Goal: Task Accomplishment & Management: Manage account settings

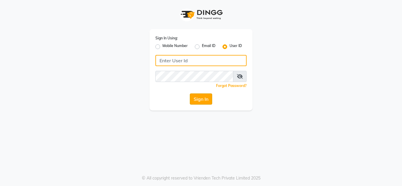
type input "mmbmakemeblush"
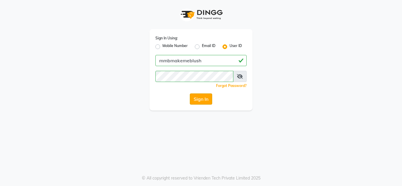
click at [204, 96] on button "Sign In" at bounding box center [201, 99] width 22 height 11
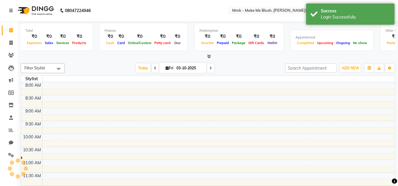
select select "en"
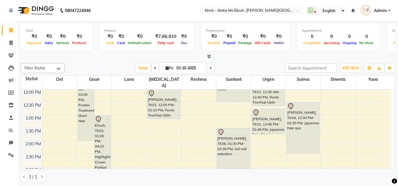
scroll to position [71, 0]
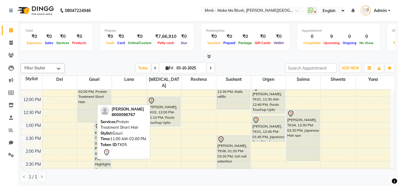
drag, startPoint x: 85, startPoint y: 140, endPoint x: 176, endPoint y: 156, distance: 92.9
click at [91, 114] on div "[PERSON_NAME], TK05, 11:00 AM-02:00 PM, Protein Treatment Short Hair Khush, TK0…" at bounding box center [94, 174] width 34 height 310
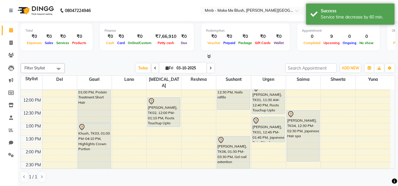
scroll to position [82, 0]
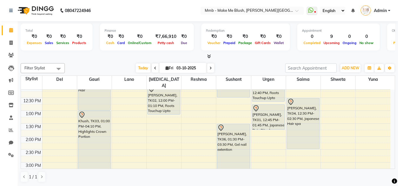
click at [165, 71] on span "[DATE]" at bounding box center [182, 68] width 47 height 10
click at [165, 69] on icon at bounding box center [166, 68] width 3 height 4
select select "10"
select select "2025"
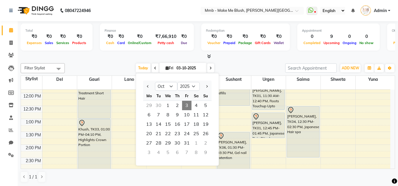
scroll to position [71, 0]
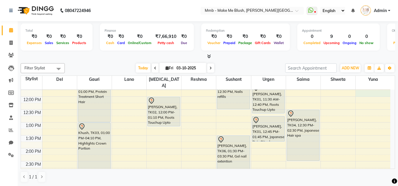
click at [390, 87] on div "9:00 AM 9:30 AM 10:00 AM 10:30 AM 11:00 AM 11:30 AM 12:00 PM 12:30 PM 1:00 PM 1…" at bounding box center [205, 174] width 369 height 310
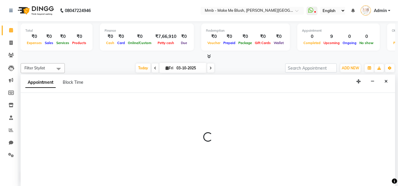
scroll to position [0, 0]
select select "67875"
select select "tentative"
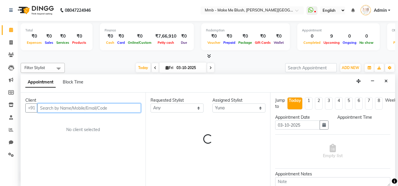
click at [390, 87] on div "Appointment Block Time" at bounding box center [208, 83] width 374 height 18
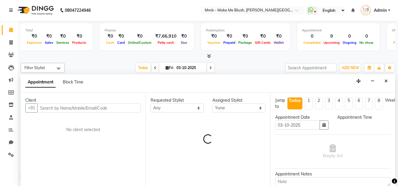
select select "705"
click at [390, 87] on div "Appointment Block Time" at bounding box center [208, 83] width 374 height 18
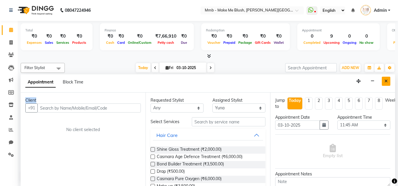
click at [386, 83] on icon "Close" at bounding box center [385, 81] width 3 height 4
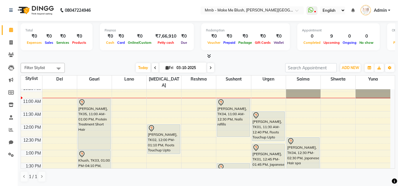
scroll to position [35, 0]
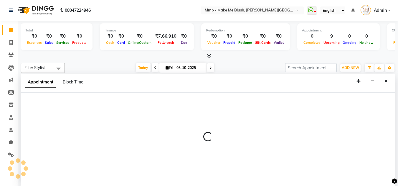
select select "18873"
select select "tentative"
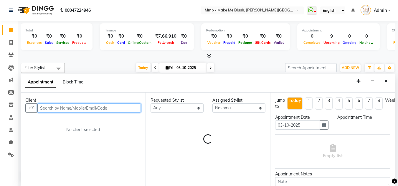
select select "690"
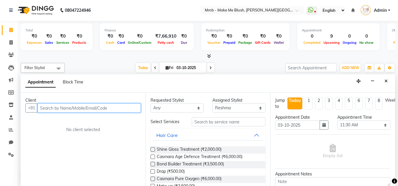
click at [122, 111] on input "text" at bounding box center [88, 108] width 103 height 9
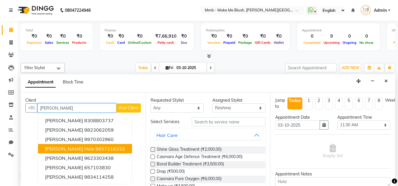
click at [95, 148] on ngb-highlight "9657216333" at bounding box center [109, 149] width 29 height 6
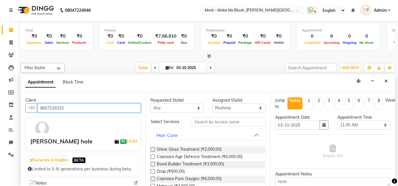
type input "9657216333"
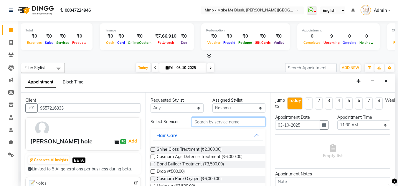
click at [215, 121] on input "text" at bounding box center [229, 121] width 74 height 9
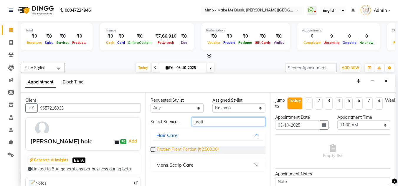
type input "proti"
click at [185, 152] on span "Protien Front Portion (₹2,500.00)" at bounding box center [188, 150] width 62 height 7
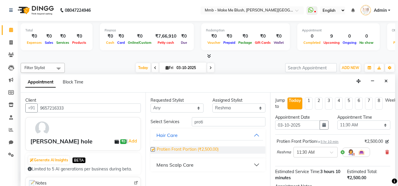
checkbox input "false"
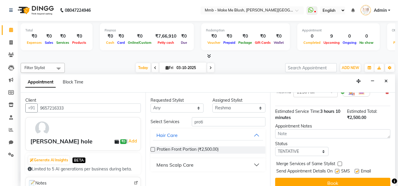
scroll to position [72, 0]
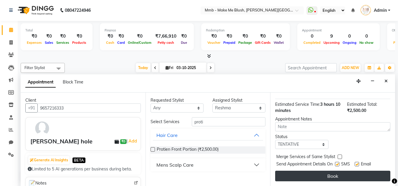
click at [365, 171] on button "Book" at bounding box center [332, 176] width 115 height 11
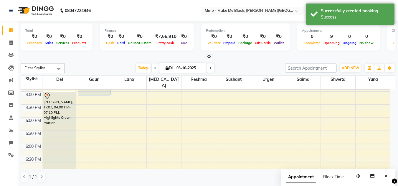
scroll to position [178, 0]
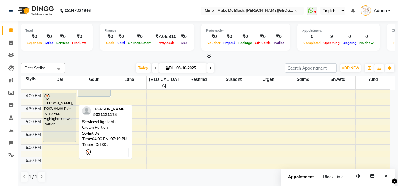
drag, startPoint x: 67, startPoint y: 168, endPoint x: 73, endPoint y: 138, distance: 31.1
click at [73, 138] on div "9:00 AM 9:30 AM 10:00 AM 10:30 AM 11:00 AM 11:30 AM 12:00 PM 12:30 PM 1:00 PM 1…" at bounding box center [205, 67] width 369 height 310
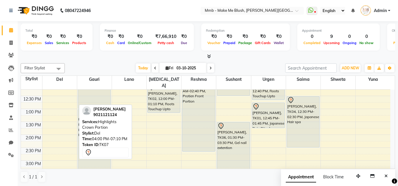
scroll to position [84, 0]
click at [310, 6] on ul "WhatsApp Status ✕ Status: Disconnected Most Recent Message: 02-10-2025 08:32 PM…" at bounding box center [349, 11] width 87 height 10
click at [311, 9] on icon at bounding box center [310, 10] width 5 height 6
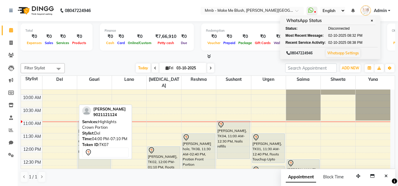
scroll to position [13, 0]
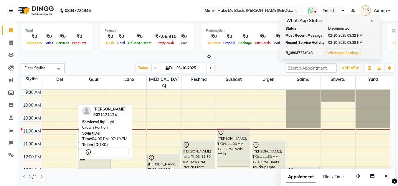
click at [311, 11] on icon at bounding box center [310, 10] width 5 height 6
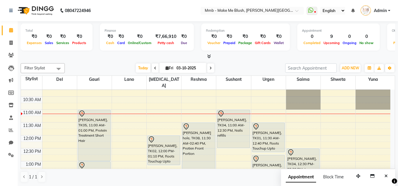
scroll to position [47, 0]
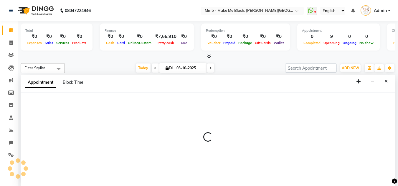
scroll to position [0, 0]
select select "67875"
select select "810"
select select "tentative"
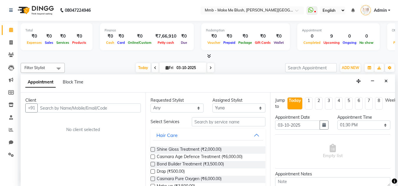
click at [137, 111] on input "text" at bounding box center [88, 108] width 103 height 9
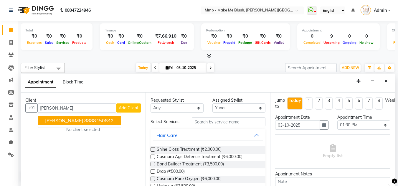
click at [103, 123] on ngb-highlight "8888450842" at bounding box center [98, 121] width 29 height 6
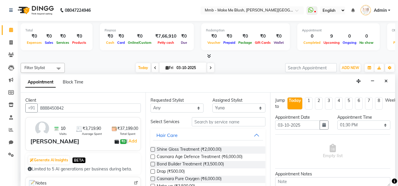
type input "8888450842"
click at [202, 125] on input "text" at bounding box center [229, 121] width 74 height 9
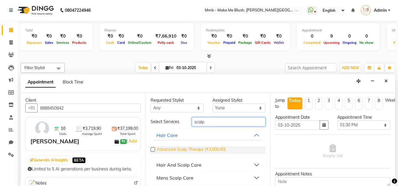
type input "scalp"
click at [181, 149] on span "Advanced Scalp Therapy (₹3,000.00)" at bounding box center [191, 150] width 69 height 7
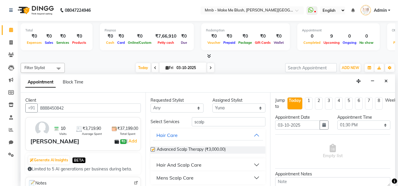
checkbox input "false"
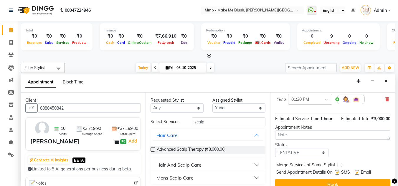
scroll to position [66, 0]
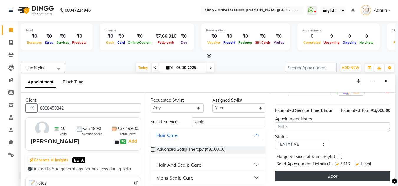
drag, startPoint x: 358, startPoint y: 179, endPoint x: 355, endPoint y: 170, distance: 9.3
click at [355, 170] on div "Jump to Today 1 2 3 4 5 6 7 8 Weeks Appointment Date 03-10-2025 Appointment Tim…" at bounding box center [332, 140] width 125 height 94
click at [355, 171] on button "Book" at bounding box center [332, 176] width 115 height 11
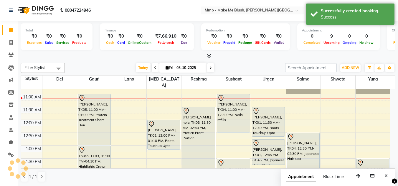
scroll to position [0, 0]
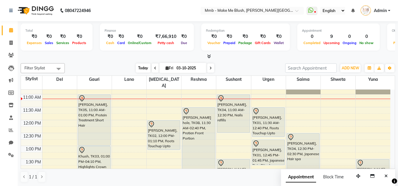
click at [143, 67] on span "Today" at bounding box center [143, 68] width 15 height 9
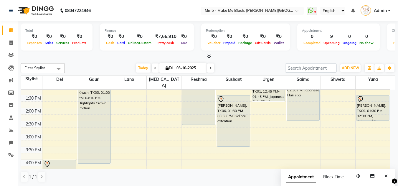
scroll to position [99, 0]
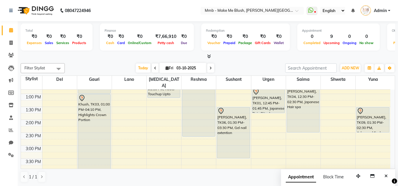
click at [395, 126] on div "Total ₹0 Expenses ₹0 Sales ₹0 Services ₹0 Products Finance ₹0 Cash ₹0 Card ₹0 O…" at bounding box center [208, 103] width 380 height 165
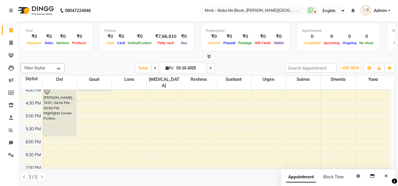
scroll to position [169, 0]
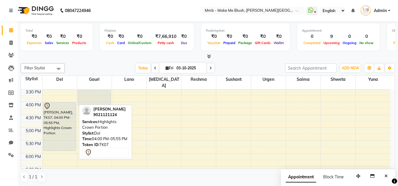
click at [57, 131] on div "[PERSON_NAME], TK07, 04:00 PM-05:55 PM, Highlights Crown Portion" at bounding box center [59, 126] width 32 height 49
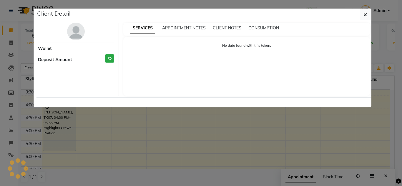
select select "7"
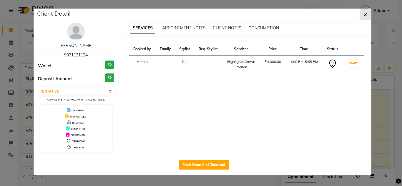
click at [366, 10] on button "button" at bounding box center [365, 14] width 11 height 11
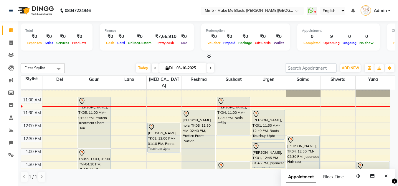
scroll to position [52, 0]
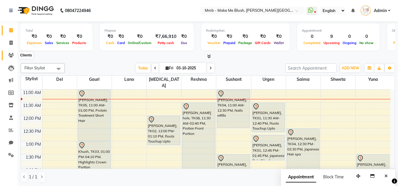
click at [8, 54] on icon at bounding box center [11, 55] width 6 height 4
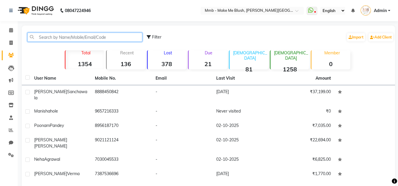
click at [69, 39] on input "text" at bounding box center [84, 37] width 115 height 9
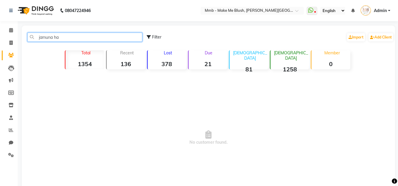
click at [40, 38] on input "jamuna ha" at bounding box center [84, 37] width 115 height 9
click at [53, 37] on input "jamuna ha" at bounding box center [84, 37] width 115 height 9
click at [73, 34] on input "jm ha" at bounding box center [84, 37] width 115 height 9
type input "j"
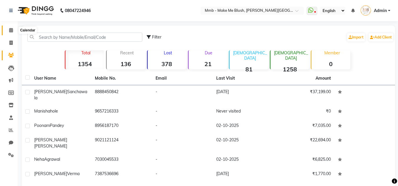
click at [9, 31] on icon at bounding box center [11, 30] width 4 height 4
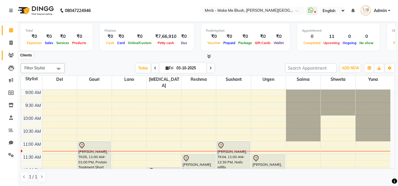
click at [13, 55] on icon at bounding box center [11, 55] width 6 height 4
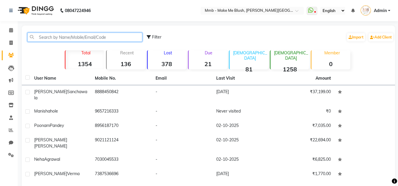
click at [44, 37] on input "text" at bounding box center [84, 37] width 115 height 9
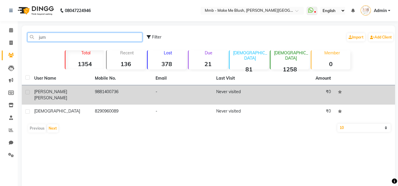
type input "jum"
click at [50, 94] on div "Jumana Hakimi" at bounding box center [61, 95] width 54 height 12
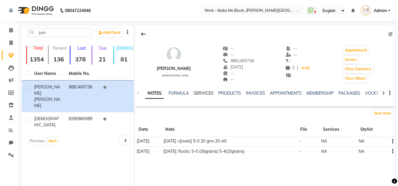
click at [203, 93] on link "SERVICES" at bounding box center [203, 93] width 20 height 5
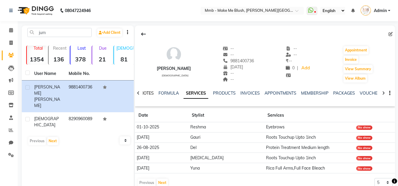
click at [148, 95] on link "NOTES" at bounding box center [146, 93] width 13 height 5
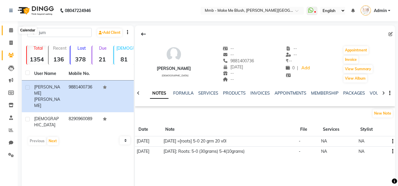
click at [13, 31] on icon at bounding box center [11, 30] width 4 height 4
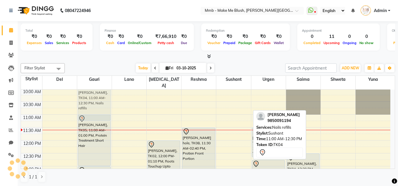
scroll to position [17, 0]
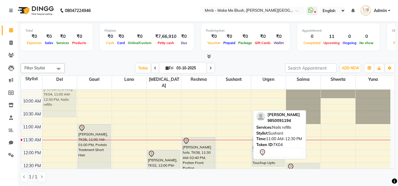
drag, startPoint x: 227, startPoint y: 121, endPoint x: 52, endPoint y: 94, distance: 177.1
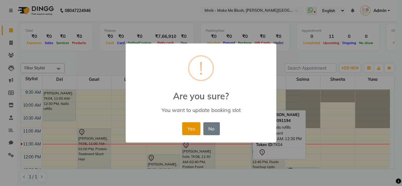
click at [200, 132] on button "Yes" at bounding box center [191, 128] width 18 height 13
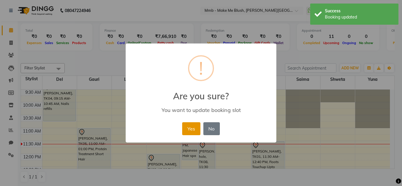
click at [195, 129] on button "Yes" at bounding box center [191, 128] width 18 height 13
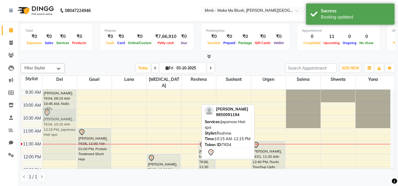
drag, startPoint x: 190, startPoint y: 119, endPoint x: 59, endPoint y: 122, distance: 131.9
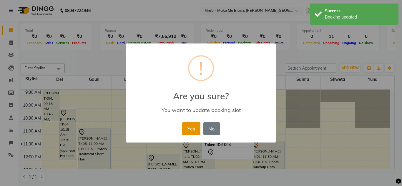
click at [194, 126] on button "Yes" at bounding box center [191, 128] width 18 height 13
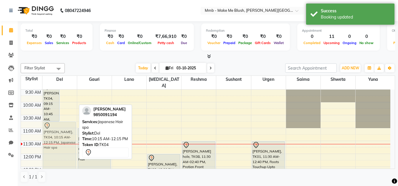
drag, startPoint x: 62, startPoint y: 120, endPoint x: 52, endPoint y: 133, distance: 16.6
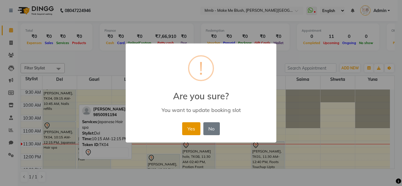
click at [190, 129] on button "Yes" at bounding box center [191, 128] width 18 height 13
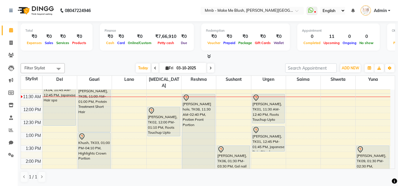
scroll to position [60, 0]
click at [308, 9] on icon at bounding box center [310, 10] width 5 height 6
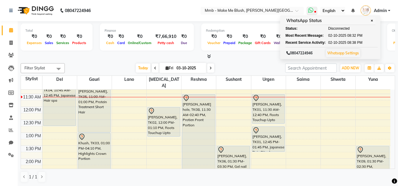
click at [313, 13] on span at bounding box center [311, 11] width 11 height 8
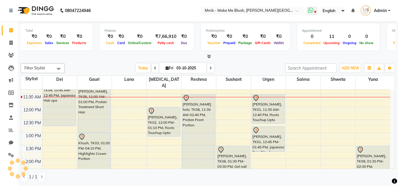
click at [313, 13] on span at bounding box center [311, 11] width 11 height 8
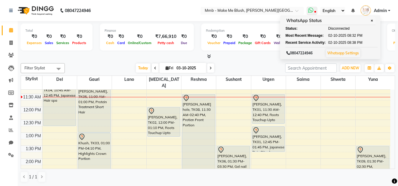
click at [312, 8] on icon at bounding box center [310, 10] width 5 height 6
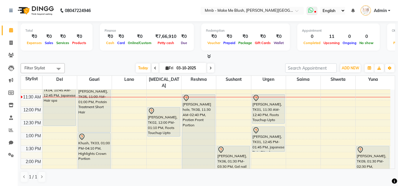
click at [312, 8] on icon at bounding box center [310, 10] width 5 height 6
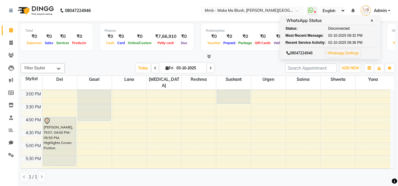
scroll to position [155, 0]
click at [207, 68] on span at bounding box center [210, 68] width 7 height 9
type input "04-10-2025"
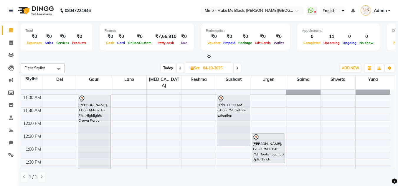
scroll to position [52, 0]
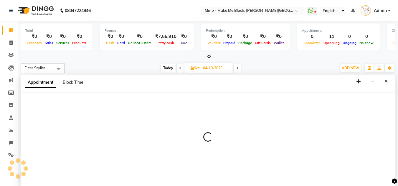
scroll to position [0, 0]
select select "18878"
select select "810"
select select "tentative"
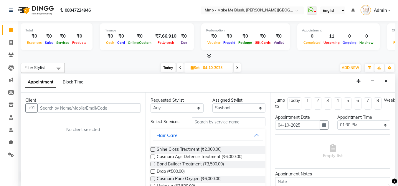
click at [87, 105] on input "text" at bounding box center [88, 108] width 103 height 9
click at [69, 110] on input "silika" at bounding box center [76, 108] width 79 height 9
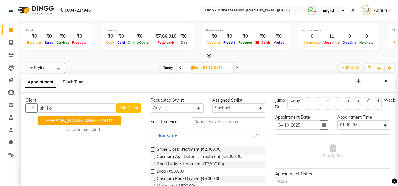
click at [67, 119] on span "Shilika Narang" at bounding box center [64, 121] width 38 height 6
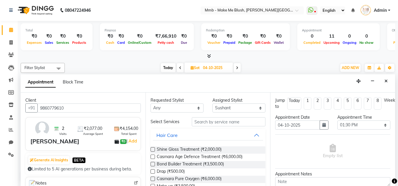
type input "9860779610"
click at [220, 123] on input "text" at bounding box center [229, 121] width 74 height 9
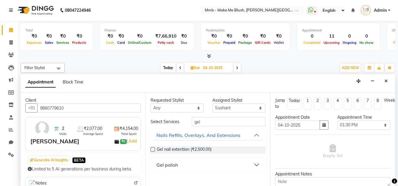
click at [172, 165] on div "Gel polish" at bounding box center [166, 165] width 21 height 7
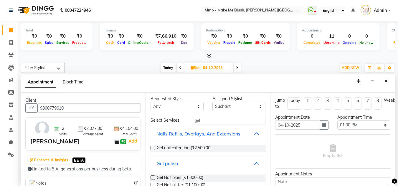
scroll to position [0, 0]
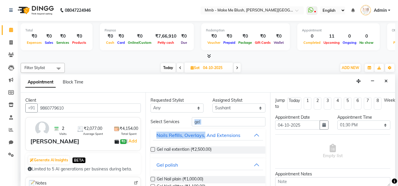
drag, startPoint x: 204, startPoint y: 127, endPoint x: 202, endPoint y: 123, distance: 4.2
click at [202, 123] on div "Select Services gel Nails Refills, Overlays, And Extensions Gel nail extention …" at bounding box center [207, 171] width 115 height 108
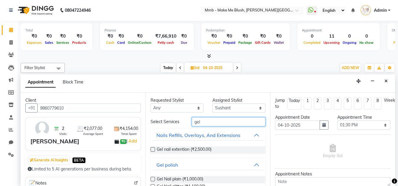
click at [202, 123] on input "gel" at bounding box center [229, 121] width 74 height 9
type input "g"
type input "ref"
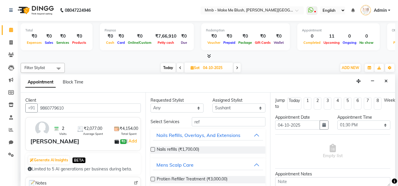
click at [153, 150] on label at bounding box center [152, 149] width 4 height 4
click at [153, 150] on input "checkbox" at bounding box center [152, 150] width 4 height 4
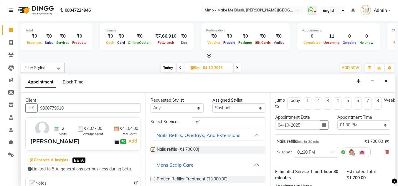
checkbox input "false"
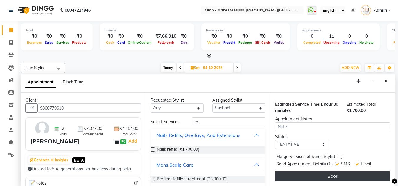
click at [360, 171] on button "Book" at bounding box center [332, 176] width 115 height 11
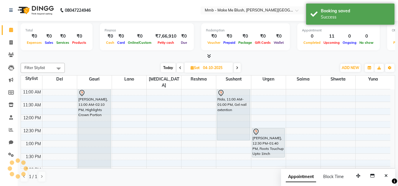
scroll to position [0, 0]
click at [166, 69] on span "Today" at bounding box center [168, 68] width 15 height 9
type input "03-10-2025"
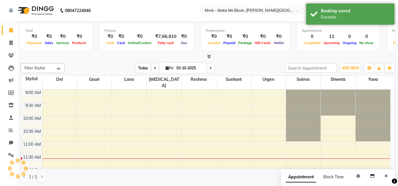
scroll to position [52, 0]
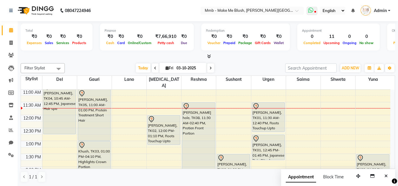
click at [309, 9] on icon at bounding box center [310, 10] width 5 height 6
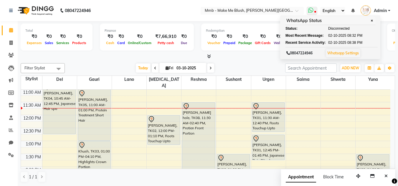
click at [373, 19] on span "✕" at bounding box center [371, 21] width 5 height 4
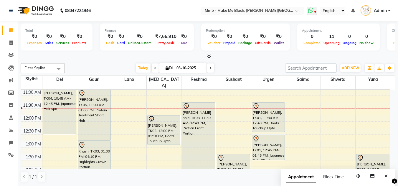
click at [315, 12] on icon at bounding box center [315, 12] width 2 height 3
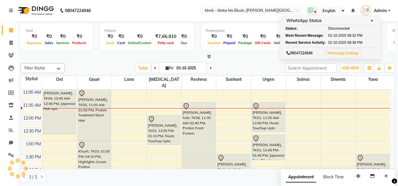
click at [315, 12] on icon at bounding box center [315, 12] width 2 height 3
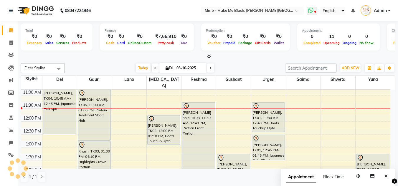
click at [315, 12] on icon at bounding box center [315, 12] width 2 height 3
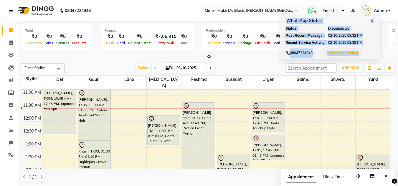
click at [315, 12] on icon at bounding box center [315, 12] width 2 height 3
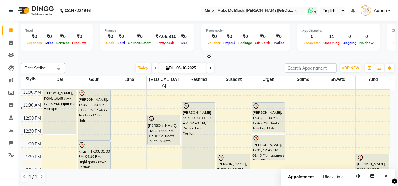
click at [312, 10] on icon at bounding box center [310, 10] width 5 height 6
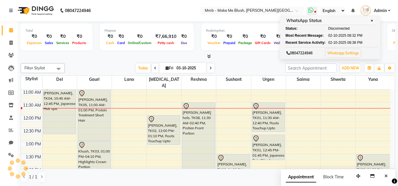
click at [312, 10] on icon at bounding box center [310, 10] width 5 height 6
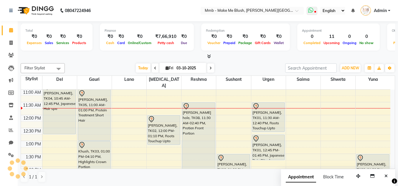
click at [312, 10] on icon at bounding box center [310, 10] width 5 height 6
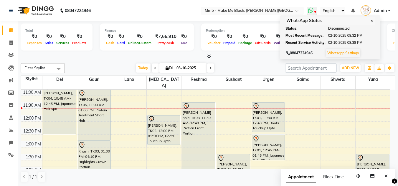
click at [312, 10] on icon at bounding box center [310, 10] width 5 height 6
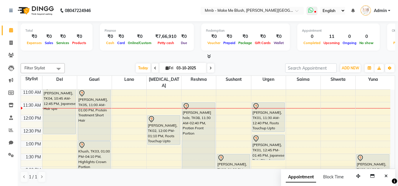
click at [312, 10] on icon at bounding box center [310, 10] width 5 height 6
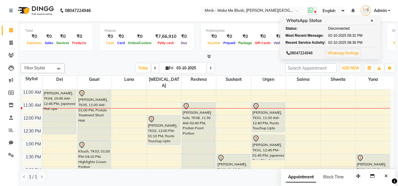
click at [371, 21] on span "✕" at bounding box center [371, 21] width 5 height 4
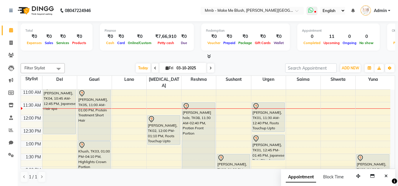
click at [313, 11] on icon at bounding box center [310, 10] width 5 height 6
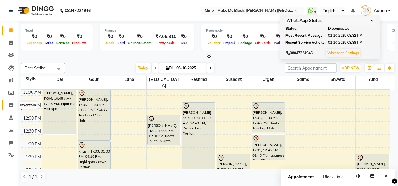
click at [13, 107] on icon at bounding box center [11, 105] width 5 height 4
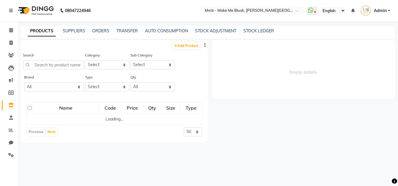
select select
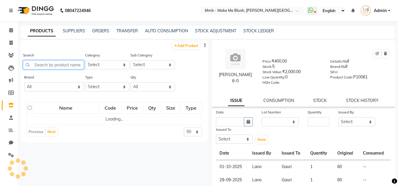
click at [60, 64] on input "text" at bounding box center [53, 64] width 61 height 9
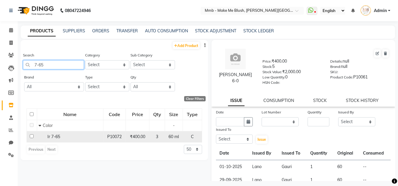
type input "7-65"
click at [32, 136] on input "checkbox" at bounding box center [32, 136] width 4 height 4
checkbox input "true"
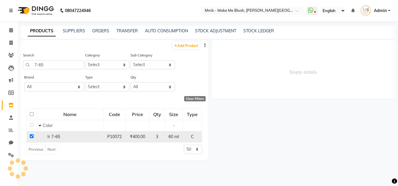
select select
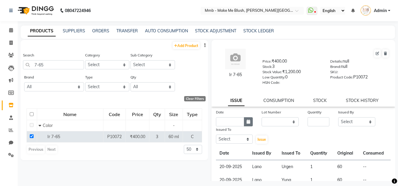
click at [244, 123] on button "button" at bounding box center [248, 121] width 9 height 9
select select "10"
select select "2025"
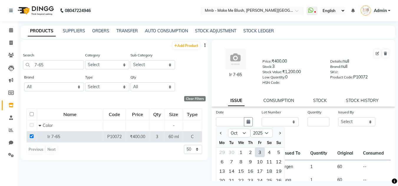
click at [259, 155] on div "3" at bounding box center [259, 152] width 9 height 9
type input "03-10-2025"
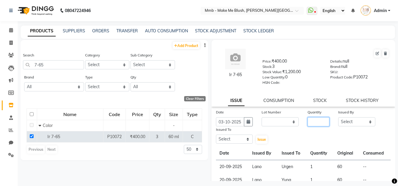
click at [312, 123] on input "number" at bounding box center [318, 121] width 22 height 9
type input "1"
click at [362, 125] on select "Select Del Gauri Lano Nikita Reshma Saima Shweta Sushant Urgen Yuna" at bounding box center [356, 121] width 37 height 9
select select "18877"
click at [338, 117] on select "Select Del Gauri Lano Nikita Reshma Saima Shweta Sushant Urgen Yuna" at bounding box center [356, 121] width 37 height 9
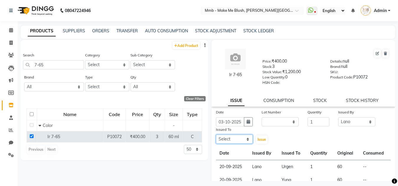
click at [230, 137] on select "Select Del Gauri Lano Nikita Reshma Saima Shweta Sushant Urgen Yuna" at bounding box center [234, 139] width 37 height 9
select select "35693"
click at [216, 135] on select "Select Del Gauri Lano Nikita Reshma Saima Shweta Sushant Urgen Yuna" at bounding box center [234, 139] width 37 height 9
click at [261, 141] on span "Issue" at bounding box center [261, 139] width 9 height 4
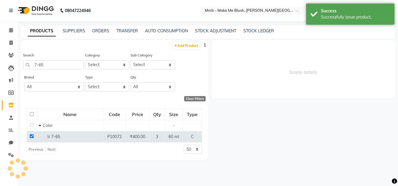
select select
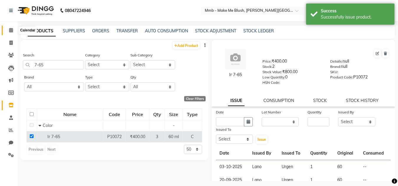
click at [11, 30] on icon at bounding box center [11, 30] width 4 height 4
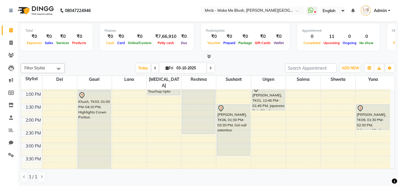
scroll to position [106, 0]
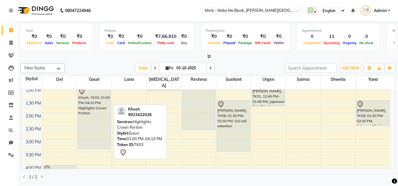
drag, startPoint x: 106, startPoint y: 163, endPoint x: 105, endPoint y: 145, distance: 17.7
click at [105, 145] on div "9:00 AM 9:30 AM 10:00 AM 10:30 AM 11:00 AM 11:30 AM 12:00 PM 12:30 PM 1:00 PM 1…" at bounding box center [205, 139] width 369 height 310
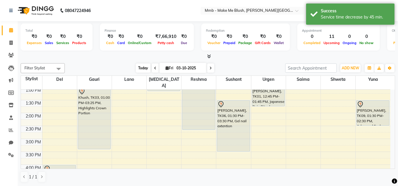
click at [142, 65] on span "Today" at bounding box center [143, 68] width 15 height 9
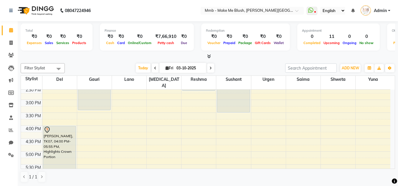
scroll to position [146, 0]
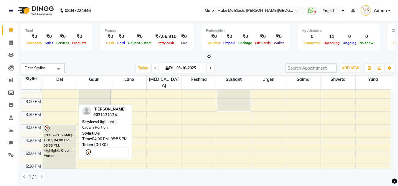
click at [66, 145] on div "[PERSON_NAME], TK07, 04:00 PM-05:55 PM, Highlights Crown Portion" at bounding box center [59, 149] width 32 height 49
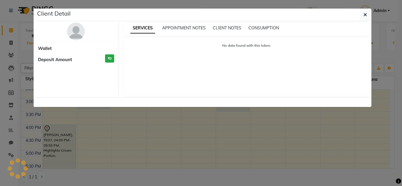
select select "7"
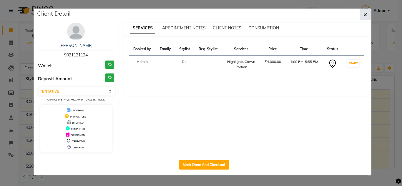
click at [362, 14] on button "button" at bounding box center [365, 14] width 11 height 11
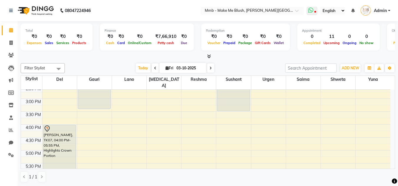
click at [312, 10] on icon at bounding box center [310, 10] width 5 height 6
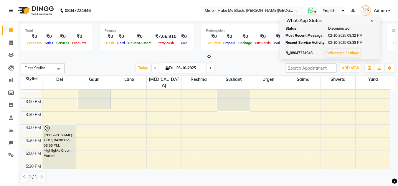
click at [372, 22] on span "✕" at bounding box center [371, 21] width 5 height 4
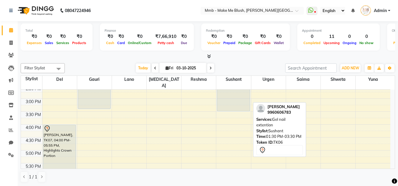
click at [225, 110] on div at bounding box center [233, 111] width 32 height 2
select select "7"
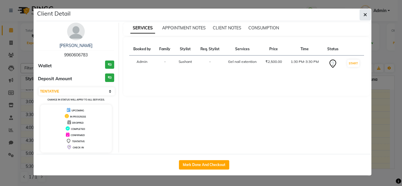
click at [367, 14] on icon "button" at bounding box center [365, 14] width 4 height 5
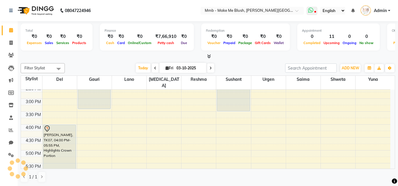
click at [314, 9] on span at bounding box center [311, 11] width 11 height 8
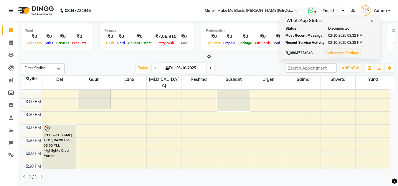
click at [314, 9] on span at bounding box center [311, 11] width 11 height 8
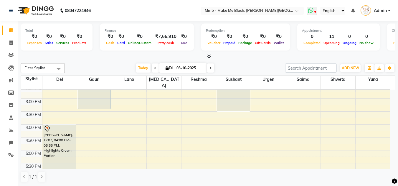
click at [314, 9] on span at bounding box center [311, 11] width 11 height 8
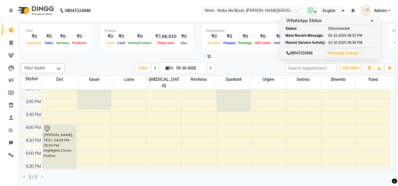
click at [311, 9] on icon at bounding box center [310, 10] width 5 height 6
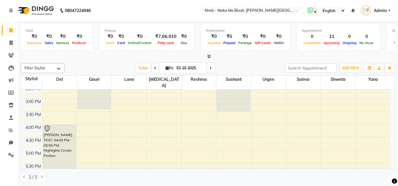
click at [311, 9] on icon at bounding box center [310, 10] width 5 height 6
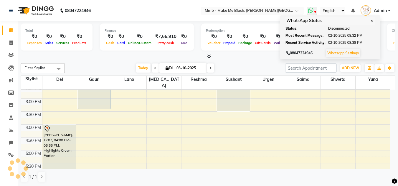
click at [311, 9] on icon at bounding box center [310, 10] width 5 height 6
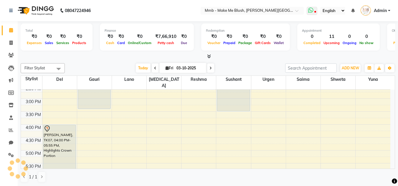
click at [311, 9] on icon at bounding box center [310, 10] width 5 height 6
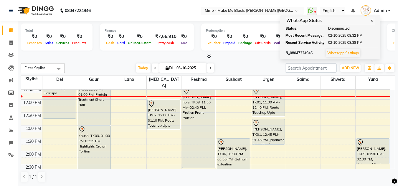
scroll to position [76, 0]
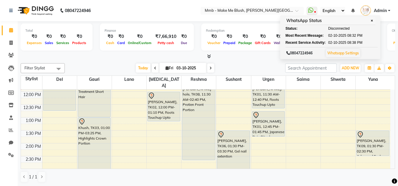
click at [388, 165] on div "9:00 AM 9:30 AM 10:00 AM 10:30 AM 11:00 AM 11:30 AM 12:00 PM 12:30 PM 1:00 PM 1…" at bounding box center [205, 169] width 369 height 310
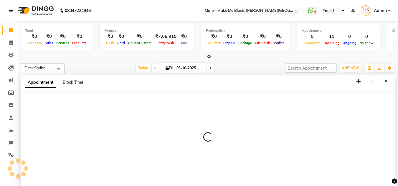
click at [388, 165] on div at bounding box center [208, 140] width 374 height 94
select select "67875"
select select "tentative"
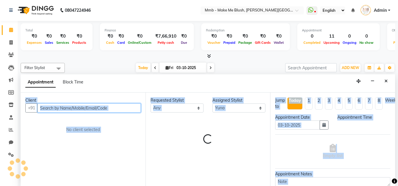
click at [388, 165] on div "Jump to Today 1 2 3 4 5 6 7 8 Weeks Appointment Date 03-10-2025 Appointment Tim…" at bounding box center [332, 140] width 125 height 94
select select "900"
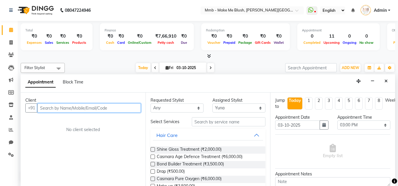
scroll to position [0, 8]
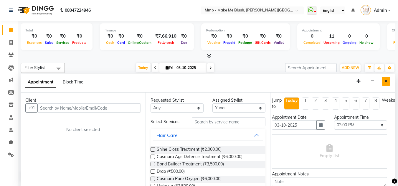
click at [386, 83] on icon "Close" at bounding box center [385, 81] width 3 height 4
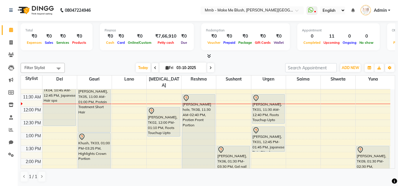
scroll to position [64, 0]
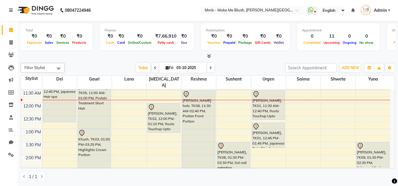
click at [210, 68] on icon at bounding box center [210, 68] width 2 height 4
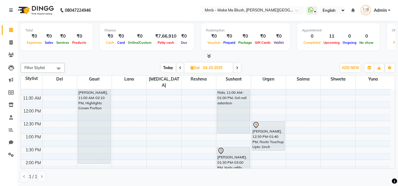
scroll to position [71, 0]
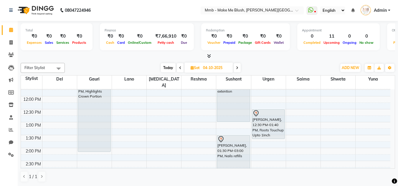
click at [170, 67] on span "Today" at bounding box center [168, 67] width 15 height 9
type input "03-10-2025"
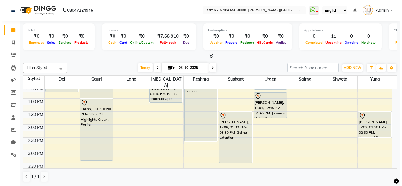
scroll to position [106, 0]
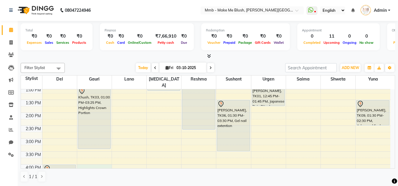
click at [87, 163] on div "9:00 AM 9:30 AM 10:00 AM 10:30 AM 11:00 AM 11:30 AM 12:00 PM 12:30 PM 1:00 PM 1…" at bounding box center [205, 139] width 369 height 310
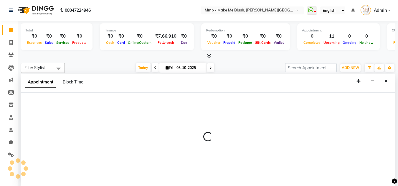
select select "45263"
select select "tentative"
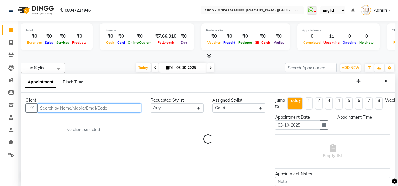
select select "960"
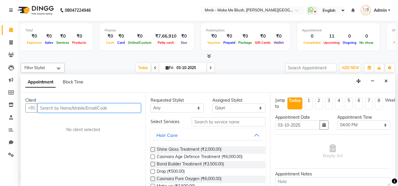
click at [119, 111] on input "text" at bounding box center [88, 108] width 103 height 9
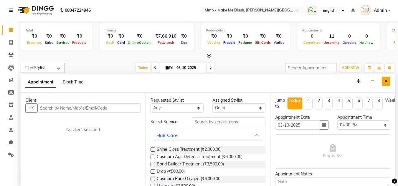
click at [383, 85] on button "Close" at bounding box center [385, 81] width 9 height 9
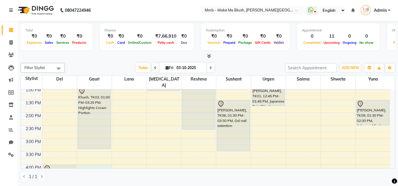
click at [90, 162] on div "9:00 AM 9:30 AM 10:00 AM 10:30 AM 11:00 AM 11:30 AM 12:00 PM 12:30 PM 1:00 PM 1…" at bounding box center [205, 139] width 369 height 310
select select "45263"
select select "tentative"
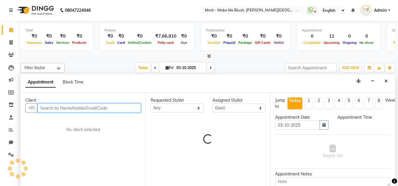
select select "960"
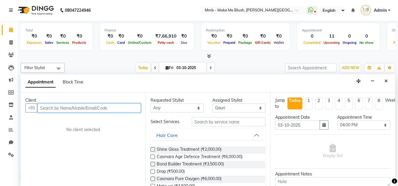
click at [111, 110] on input "text" at bounding box center [88, 108] width 103 height 9
drag, startPoint x: 111, startPoint y: 110, endPoint x: 130, endPoint y: 104, distance: 20.3
click at [130, 104] on div "+91 9637907544 Add Client" at bounding box center [82, 108] width 115 height 9
type input "9637907544"
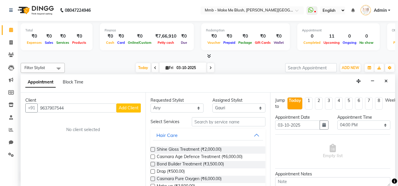
click at [130, 104] on button "Add Client" at bounding box center [128, 108] width 24 height 9
select select "22"
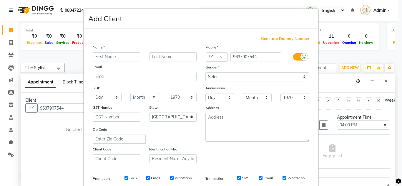
click at [130, 104] on div "Name Email DOB Day 01 02 03 04 05 06 07 08 09 10 11 12 13 14 15 16 17 18 19 20 …" at bounding box center [144, 103] width 113 height 119
click at [119, 58] on input "text" at bounding box center [117, 56] width 48 height 9
type input "[PERSON_NAME]"
click at [166, 59] on input "text" at bounding box center [173, 56] width 48 height 9
type input "Bajaj"
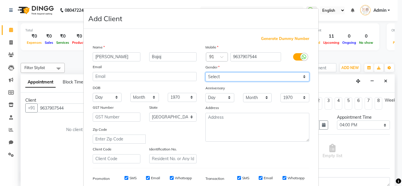
click at [214, 79] on select "Select Male Female Other Prefer Not To Say" at bounding box center [257, 76] width 104 height 9
select select "[DEMOGRAPHIC_DATA]"
click at [205, 72] on select "Select Male Female Other Prefer Not To Say" at bounding box center [257, 76] width 104 height 9
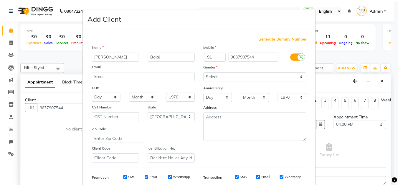
scroll to position [85, 0]
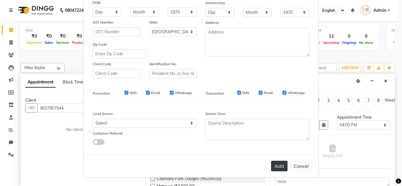
click at [277, 166] on button "Add" at bounding box center [279, 166] width 16 height 11
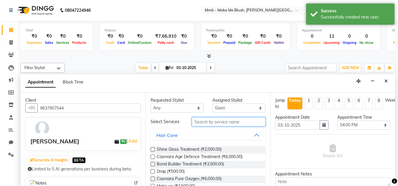
click at [217, 125] on input "text" at bounding box center [229, 121] width 74 height 9
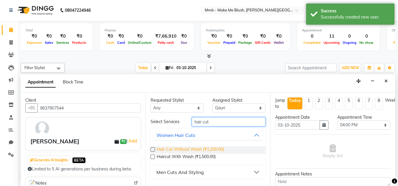
type input "hair cut"
click at [185, 148] on span "Hair Cut Without Wash (₹1,200.00)" at bounding box center [190, 150] width 67 height 7
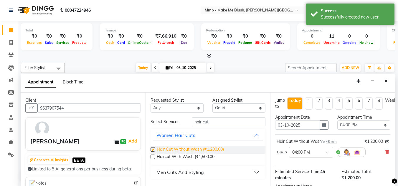
checkbox input "false"
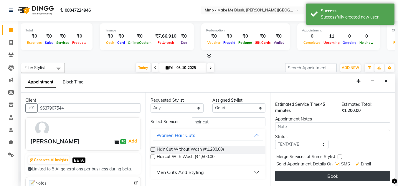
click at [347, 174] on button "Book" at bounding box center [332, 176] width 115 height 11
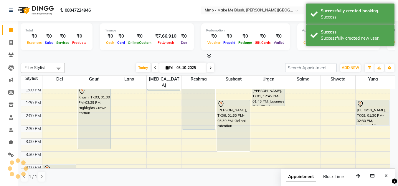
scroll to position [0, 0]
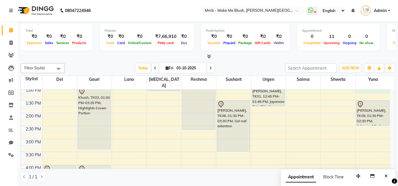
click at [390, 85] on div "9:00 AM 9:30 AM 10:00 AM 10:30 AM 11:00 AM 11:30 AM 12:00 PM 12:30 PM 1:00 PM 1…" at bounding box center [205, 139] width 369 height 310
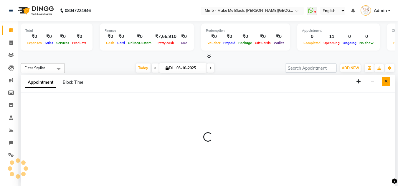
scroll to position [0, 0]
drag, startPoint x: 390, startPoint y: 85, endPoint x: 384, endPoint y: 80, distance: 7.5
click at [384, 80] on button "Close" at bounding box center [385, 81] width 9 height 9
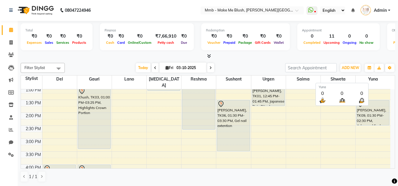
click at [384, 80] on span "Yuna" at bounding box center [372, 79] width 35 height 7
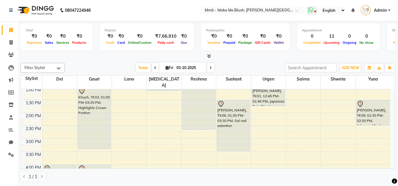
click at [312, 11] on icon at bounding box center [310, 10] width 5 height 6
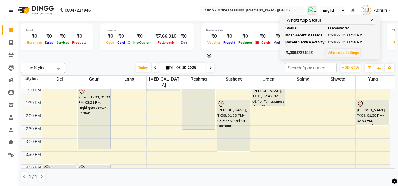
click at [373, 22] on span "✕" at bounding box center [371, 20] width 5 height 4
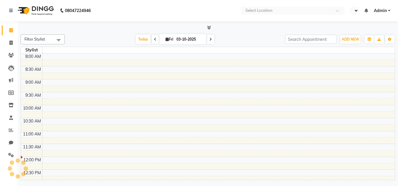
select select "en"
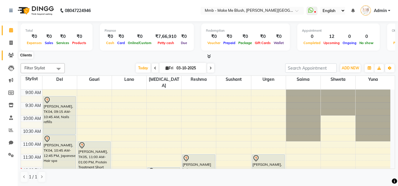
click at [10, 58] on span at bounding box center [11, 55] width 10 height 7
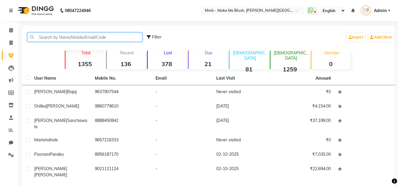
click at [68, 36] on input "text" at bounding box center [84, 37] width 115 height 9
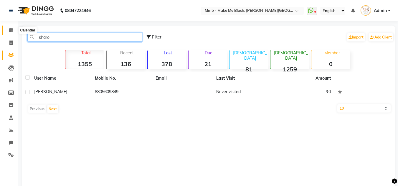
type input "sharo"
click at [10, 32] on span at bounding box center [11, 30] width 10 height 7
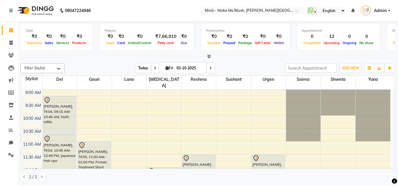
click at [142, 66] on span "Today" at bounding box center [143, 68] width 15 height 9
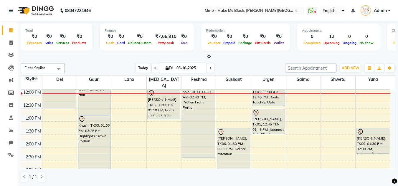
click at [142, 66] on span "Today" at bounding box center [143, 68] width 15 height 9
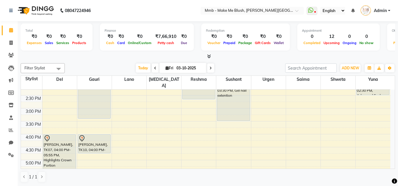
scroll to position [149, 0]
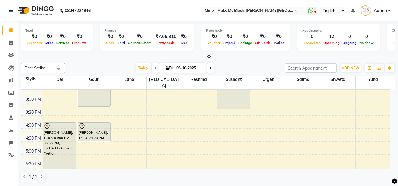
click at [155, 67] on icon at bounding box center [155, 69] width 2 height 4
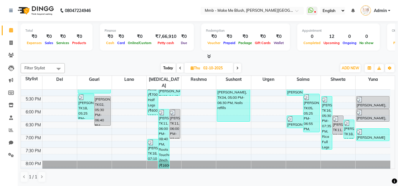
scroll to position [225, 0]
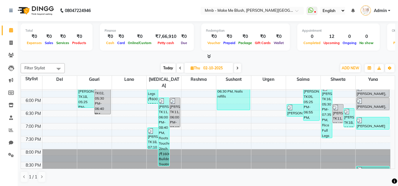
click at [166, 69] on span "Today" at bounding box center [168, 68] width 15 height 9
type input "03-10-2025"
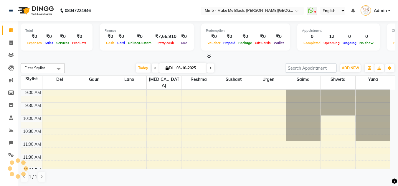
scroll to position [78, 0]
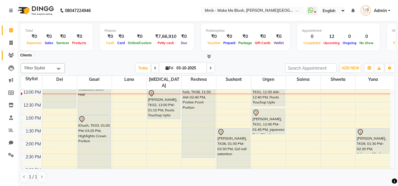
click at [13, 56] on icon at bounding box center [11, 55] width 6 height 4
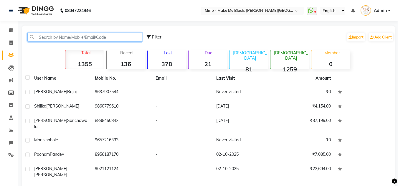
click at [69, 38] on input "text" at bounding box center [84, 37] width 115 height 9
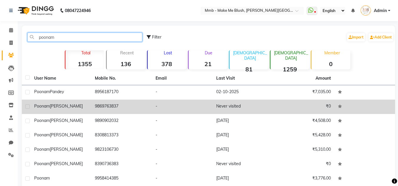
type input "poonam"
click at [69, 114] on td "Poonam Kothare" at bounding box center [61, 107] width 61 height 14
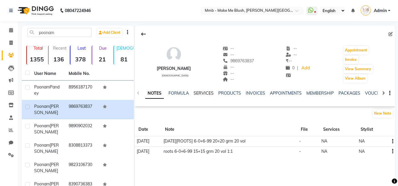
click at [202, 94] on link "SERVICES" at bounding box center [203, 93] width 20 height 5
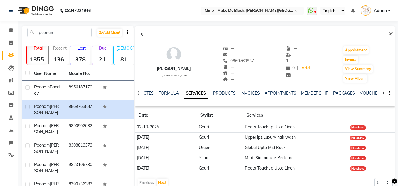
scroll to position [99, 0]
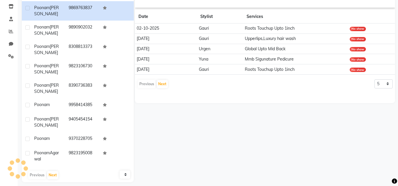
click at [162, 49] on td "[DATE]" at bounding box center [166, 49] width 62 height 10
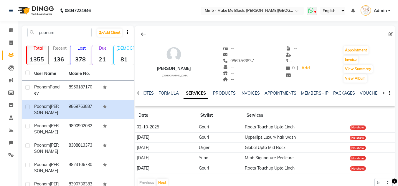
click at [312, 12] on icon at bounding box center [310, 10] width 5 height 6
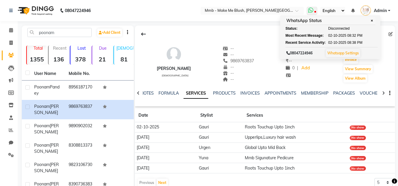
click at [372, 20] on span "✕" at bounding box center [371, 21] width 5 height 4
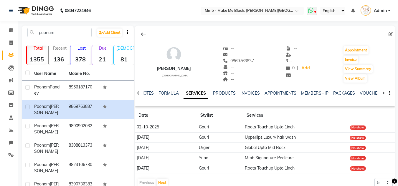
click at [309, 10] on icon at bounding box center [310, 10] width 5 height 6
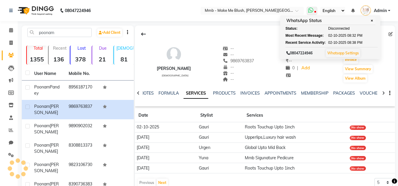
click at [309, 10] on icon at bounding box center [310, 10] width 5 height 6
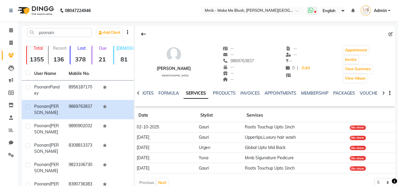
click at [309, 10] on icon at bounding box center [310, 10] width 5 height 6
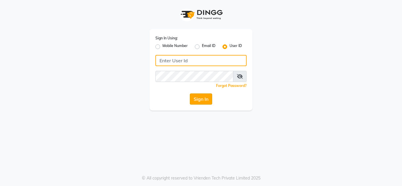
type input "mmbmakemeblush"
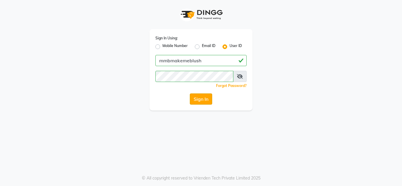
click at [208, 103] on button "Sign In" at bounding box center [201, 99] width 22 height 11
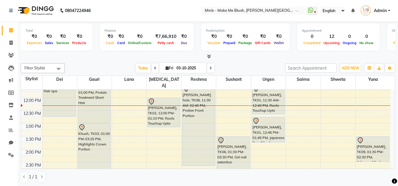
scroll to position [71, 0]
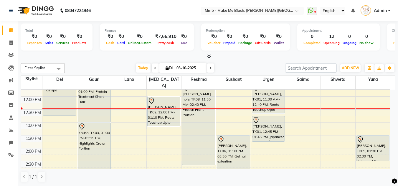
click at [5, 170] on div "Calendar Invoice Clients Leads Marketing Members Inventory Staff Reports Chat S…" at bounding box center [39, 97] width 79 height 161
click at [11, 58] on span at bounding box center [11, 55] width 10 height 7
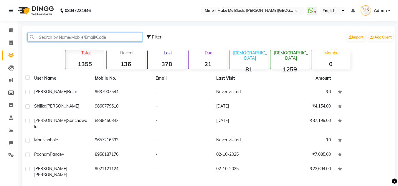
click at [45, 38] on input "text" at bounding box center [84, 37] width 115 height 9
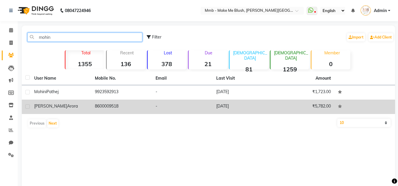
type input "mohin"
click at [67, 105] on span "Arora" at bounding box center [72, 106] width 11 height 5
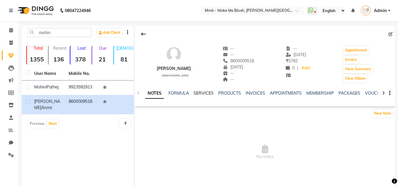
click at [201, 94] on link "SERVICES" at bounding box center [203, 93] width 20 height 5
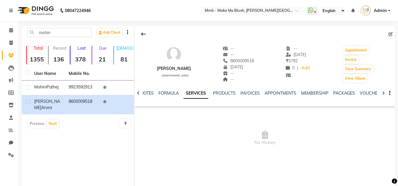
click at [201, 94] on link "SERVICES" at bounding box center [195, 93] width 25 height 11
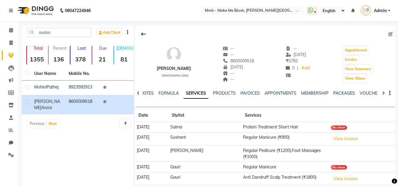
scroll to position [25, 0]
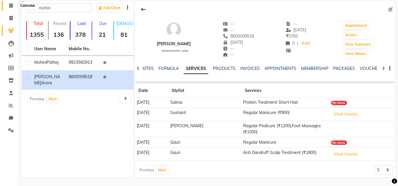
click at [13, 6] on icon at bounding box center [11, 5] width 4 height 4
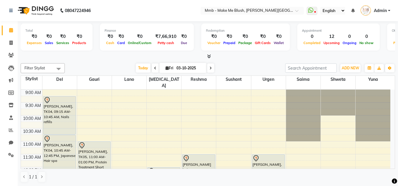
click at [165, 69] on icon at bounding box center [166, 68] width 3 height 4
select select "10"
select select "2025"
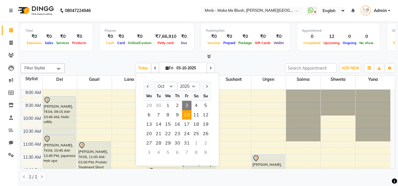
click at [186, 113] on span "10" at bounding box center [186, 114] width 9 height 9
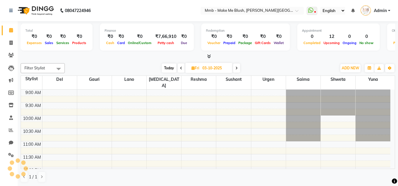
type input "10-10-2025"
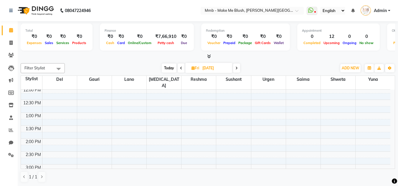
scroll to position [88, 0]
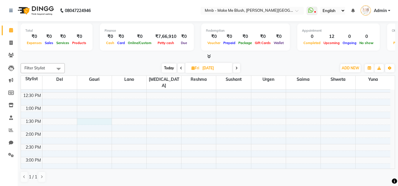
click at [92, 115] on div "9:00 AM 9:30 AM 10:00 AM 10:30 AM 11:00 AM 11:30 AM 12:00 PM 12:30 PM 1:00 PM 1…" at bounding box center [205, 157] width 369 height 310
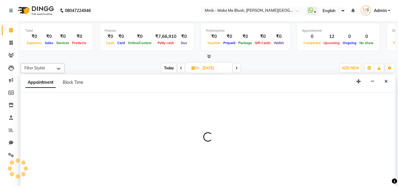
scroll to position [0, 0]
select select "45263"
select select "810"
select select "tentative"
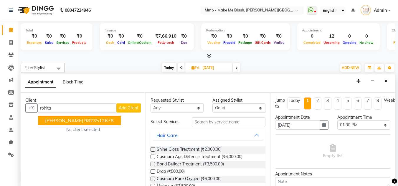
click at [65, 117] on button "Rohitaa Arora 9823512678" at bounding box center [79, 120] width 83 height 9
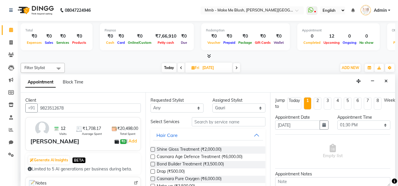
type input "9823512678"
click at [201, 120] on input "text" at bounding box center [229, 121] width 74 height 9
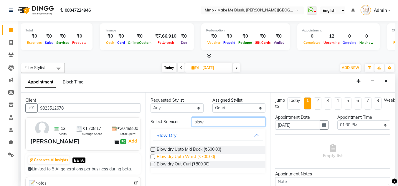
type input "blow"
click at [187, 156] on span "Blow dry Upto Waist (₹700.00)" at bounding box center [186, 157] width 58 height 7
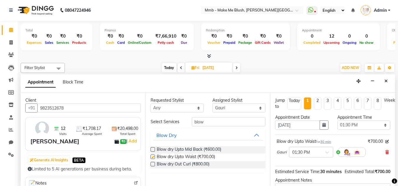
checkbox input "false"
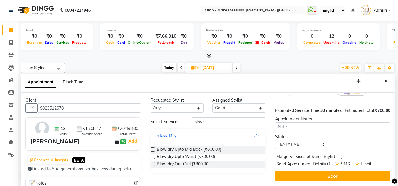
click at [358, 177] on div "Jump to Today 1 2 3 4 5 6 7 8 Weeks Appointment Date 10-10-2025 Appointment Tim…" at bounding box center [332, 140] width 125 height 94
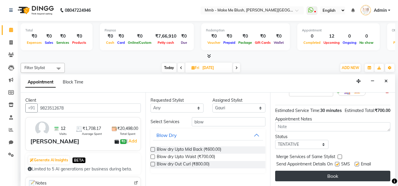
click at [356, 174] on button "Book" at bounding box center [332, 176] width 115 height 11
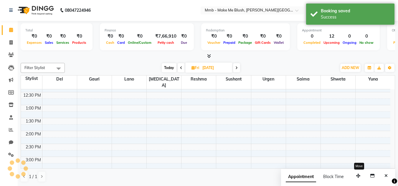
scroll to position [0, 0]
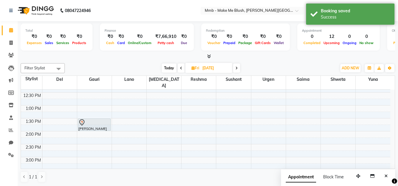
click at [170, 68] on span "Today" at bounding box center [169, 68] width 15 height 9
type input "03-10-2025"
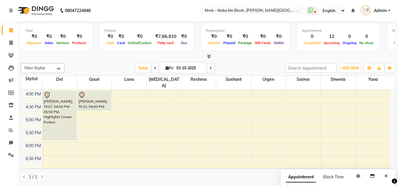
scroll to position [184, 0]
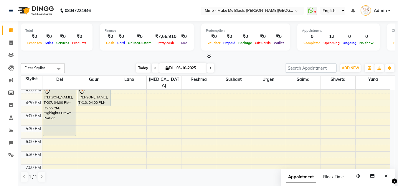
click at [141, 66] on span "Today" at bounding box center [143, 68] width 15 height 9
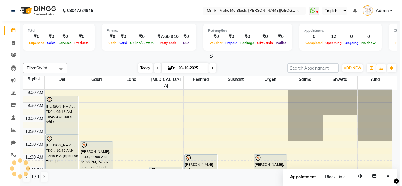
scroll to position [78, 0]
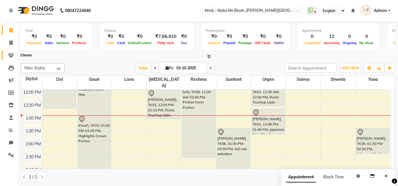
click at [9, 56] on icon at bounding box center [11, 55] width 6 height 4
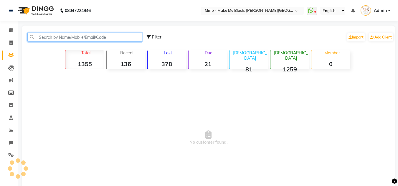
click at [63, 38] on input "text" at bounding box center [84, 37] width 115 height 9
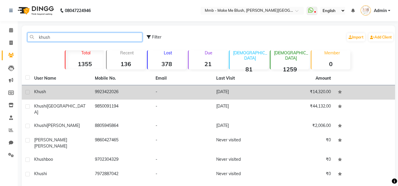
type input "khush"
click at [94, 94] on td "9923422026" at bounding box center [121, 92] width 61 height 14
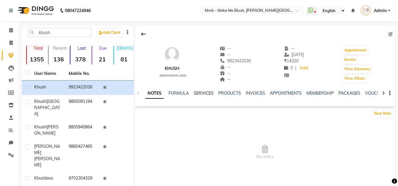
click at [206, 93] on link "SERVICES" at bounding box center [203, 93] width 20 height 5
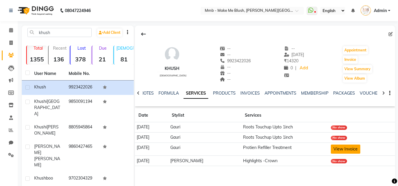
click at [356, 152] on button "View Invoice" at bounding box center [344, 149] width 29 height 9
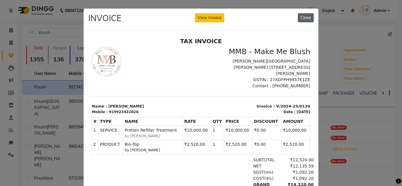
click at [303, 17] on button "Close" at bounding box center [306, 17] width 16 height 9
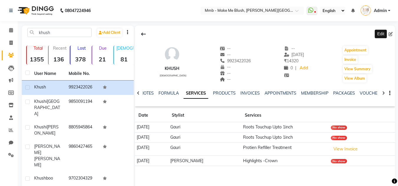
click at [390, 33] on icon at bounding box center [390, 34] width 4 height 4
select select "22"
select select "[DEMOGRAPHIC_DATA]"
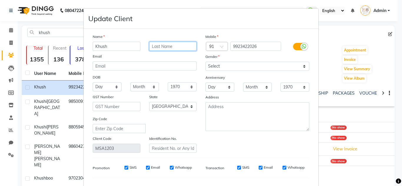
click at [178, 50] on input "text" at bounding box center [173, 46] width 48 height 9
type input "[PERSON_NAME]"
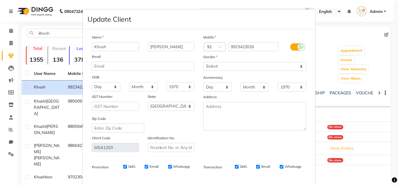
scroll to position [75, 0]
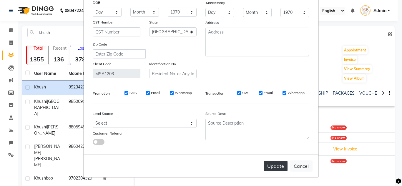
click at [272, 164] on button "Update" at bounding box center [276, 166] width 24 height 11
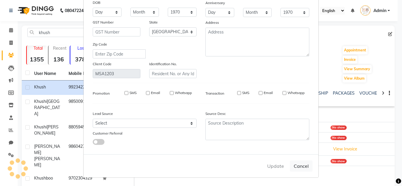
select select
select select "null"
select select
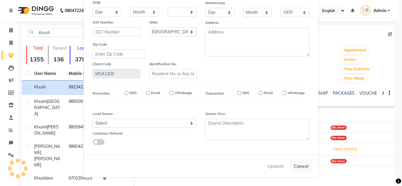
select select
checkbox input "false"
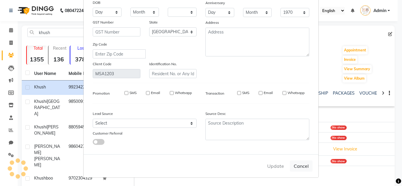
checkbox input "false"
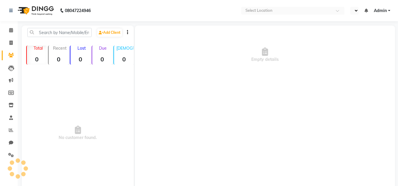
select select "en"
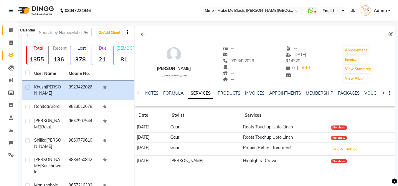
click at [13, 33] on span at bounding box center [11, 30] width 10 height 7
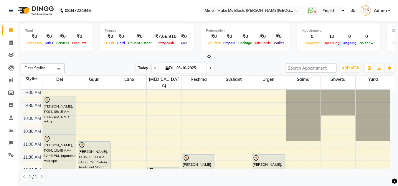
click at [139, 65] on span "Today" at bounding box center [143, 68] width 15 height 9
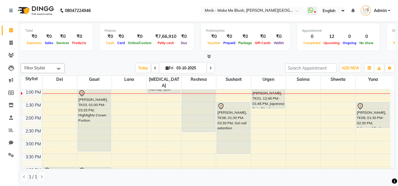
click at [211, 69] on icon at bounding box center [210, 69] width 2 height 4
type input "04-10-2025"
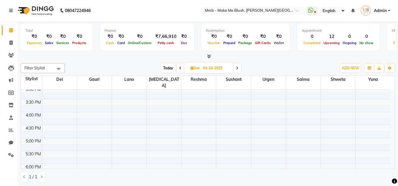
scroll to position [170, 0]
click at [159, 122] on div "9:00 AM 9:30 AM 10:00 AM 10:30 AM 11:00 AM 11:30 AM 12:00 PM 12:30 PM 1:00 PM 1…" at bounding box center [205, 74] width 369 height 310
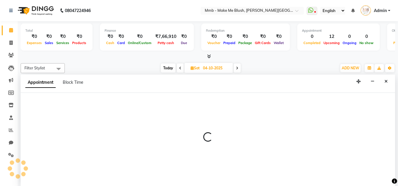
scroll to position [0, 0]
select select "1020"
select select "tentative"
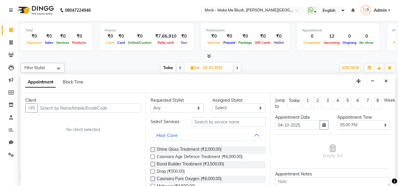
click at [123, 109] on input "text" at bounding box center [88, 108] width 103 height 9
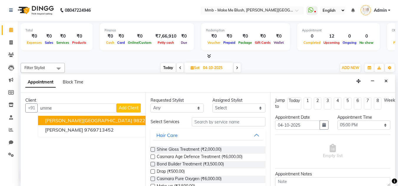
click at [133, 122] on ngb-highlight "9822018786" at bounding box center [147, 121] width 29 height 6
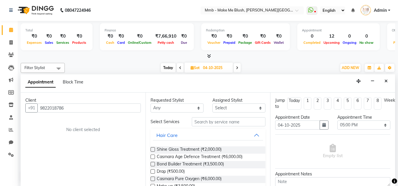
type input "9822018786"
click at [222, 109] on select "Select" at bounding box center [238, 108] width 53 height 9
click at [204, 121] on input "text" at bounding box center [229, 121] width 74 height 9
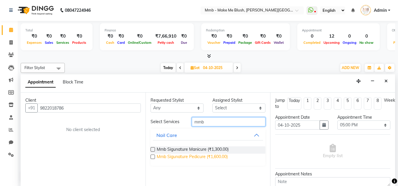
type input "mmb"
click at [192, 155] on span "Mmb Sigunature Pedicure (₹1,600.00)" at bounding box center [192, 157] width 71 height 7
checkbox input "false"
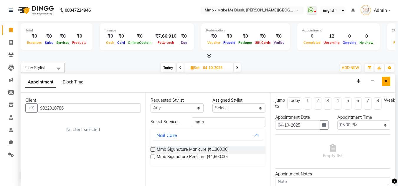
click at [388, 82] on button "Close" at bounding box center [385, 81] width 9 height 9
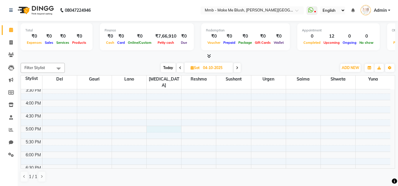
click at [152, 122] on div "9:00 AM 9:30 AM 10:00 AM 10:30 AM 11:00 AM 11:30 AM 12:00 PM 12:30 PM 1:00 PM 1…" at bounding box center [205, 74] width 369 height 310
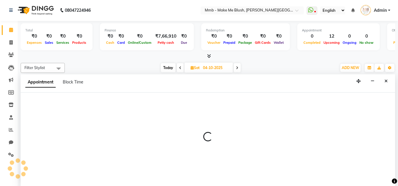
select select "18874"
select select "tentative"
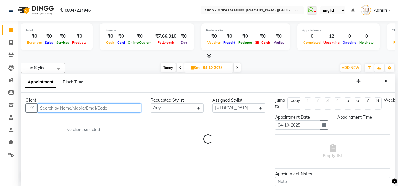
select select "1020"
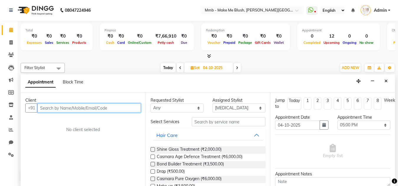
click at [121, 112] on input "text" at bounding box center [88, 108] width 103 height 9
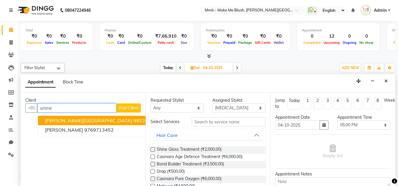
click at [133, 121] on ngb-highlight "9822018786" at bounding box center [147, 121] width 29 height 6
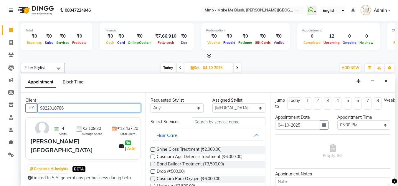
type input "9822018786"
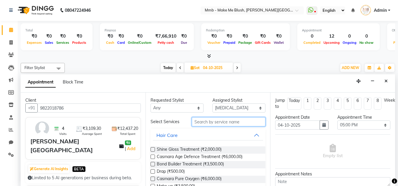
click at [226, 126] on input "text" at bounding box center [229, 121] width 74 height 9
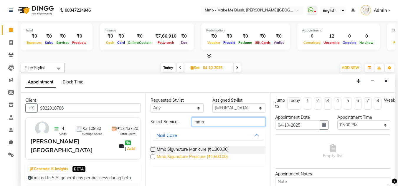
type input "mmb"
click at [196, 159] on span "Mmb Sigunature Pedicure (₹1,600.00)" at bounding box center [192, 157] width 71 height 7
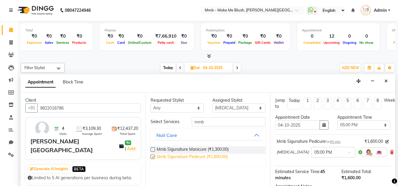
checkbox input "false"
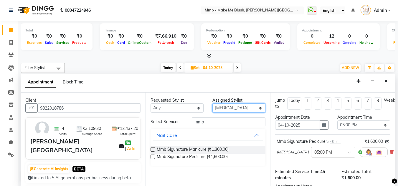
click at [229, 105] on select "Select Del [PERSON_NAME][MEDICAL_DATA] Reshma [PERSON_NAME] Shweta Sushant Urge…" at bounding box center [238, 108] width 53 height 9
select select "74536"
click at [212, 104] on select "Select Del [PERSON_NAME][MEDICAL_DATA] Reshma [PERSON_NAME] Shweta Sushant Urge…" at bounding box center [238, 108] width 53 height 9
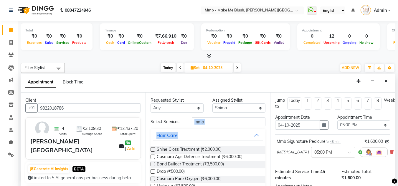
drag, startPoint x: 218, startPoint y: 127, endPoint x: 212, endPoint y: 120, distance: 9.6
click at [212, 120] on input "mmb" at bounding box center [229, 121] width 74 height 9
type input "m"
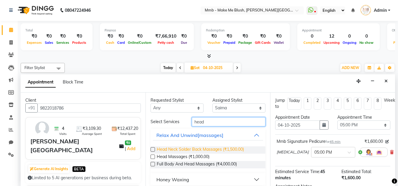
type input "head"
click at [183, 148] on span "Head Neck Solder Back Massages (₹1,500.00)" at bounding box center [200, 150] width 87 height 7
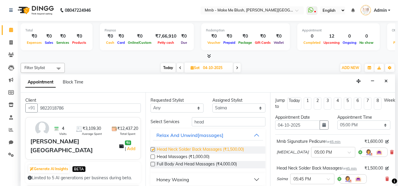
checkbox input "false"
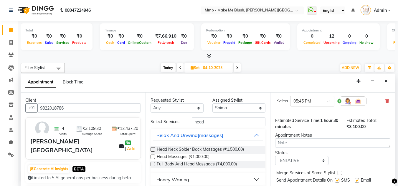
click at [330, 106] on span at bounding box center [329, 103] width 7 height 6
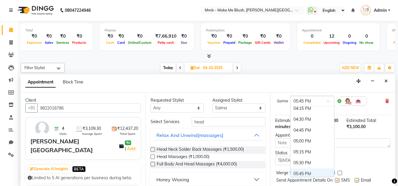
scroll to position [281, 0]
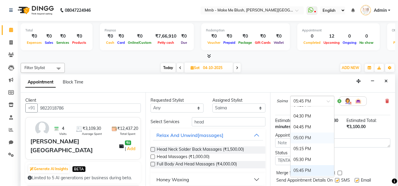
click at [304, 144] on div "05:00 PM" at bounding box center [312, 138] width 44 height 11
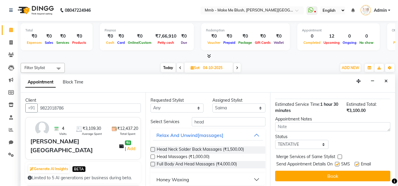
scroll to position [111, 0]
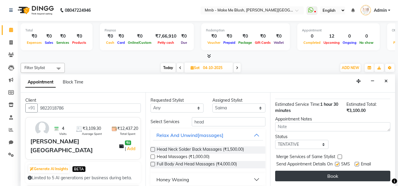
click at [348, 172] on button "Book" at bounding box center [332, 176] width 115 height 11
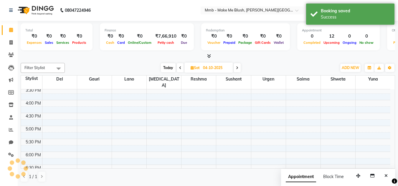
scroll to position [0, 0]
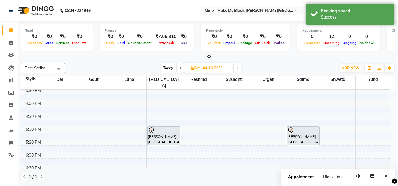
click at [164, 70] on span "Today" at bounding box center [168, 68] width 15 height 9
type input "03-10-2025"
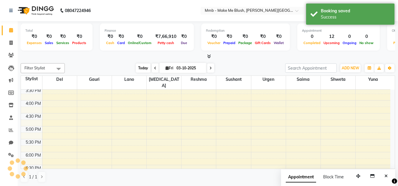
scroll to position [104, 0]
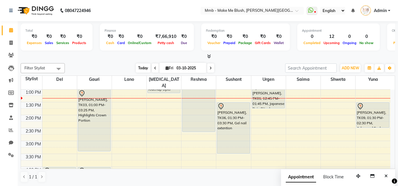
click at [139, 66] on span "Today" at bounding box center [143, 68] width 15 height 9
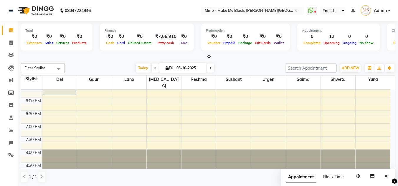
scroll to position [225, 0]
click at [138, 68] on span "Today" at bounding box center [143, 68] width 15 height 9
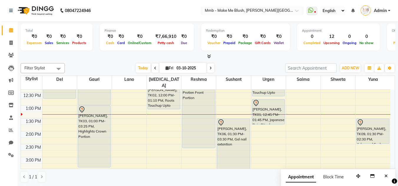
scroll to position [86, 0]
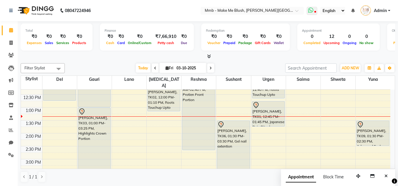
click at [309, 13] on icon at bounding box center [310, 10] width 5 height 6
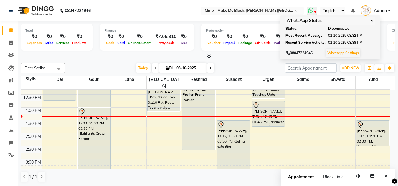
click at [374, 20] on span "✕" at bounding box center [371, 21] width 5 height 4
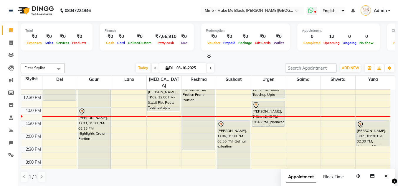
click at [310, 10] on icon at bounding box center [310, 10] width 5 height 6
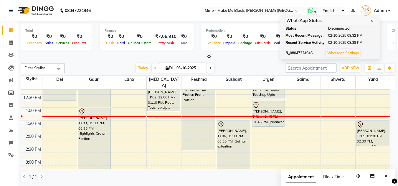
click at [341, 29] on span "Disconnected" at bounding box center [338, 28] width 21 height 5
click at [371, 20] on span "✕" at bounding box center [371, 21] width 5 height 4
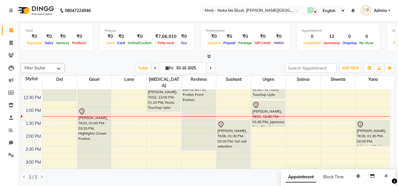
click at [312, 10] on icon at bounding box center [310, 10] width 5 height 6
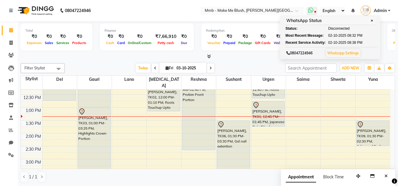
click at [374, 23] on div "WhatsApp Status ✕" at bounding box center [330, 21] width 90 height 8
click at [373, 20] on span "✕" at bounding box center [371, 21] width 5 height 4
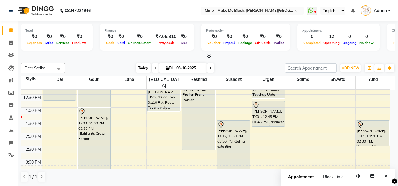
click at [142, 67] on span "Today" at bounding box center [143, 68] width 15 height 9
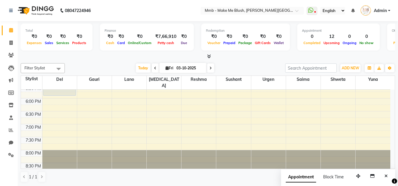
scroll to position [225, 0]
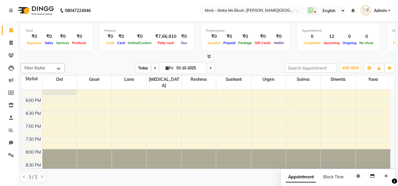
click at [144, 67] on span "Today" at bounding box center [143, 68] width 15 height 9
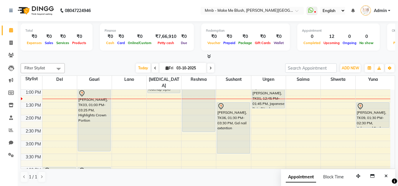
scroll to position [116, 0]
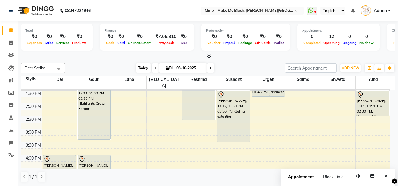
click at [138, 69] on span "Today" at bounding box center [143, 68] width 15 height 9
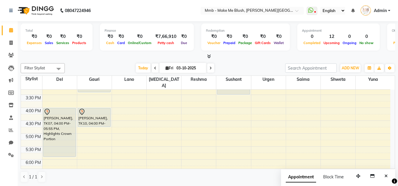
scroll to position [175, 0]
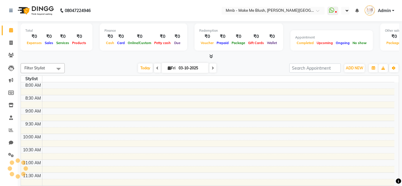
select select "en"
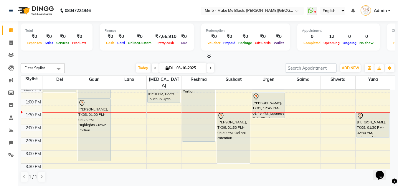
scroll to position [106, 0]
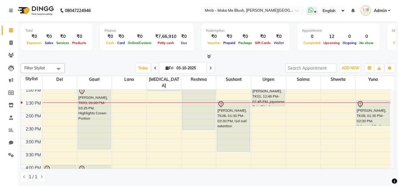
click at [310, 10] on icon at bounding box center [310, 10] width 5 height 6
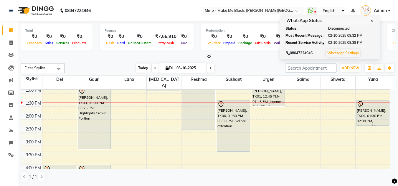
click at [144, 65] on span "Today" at bounding box center [143, 68] width 15 height 9
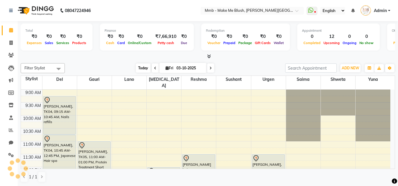
scroll to position [104, 0]
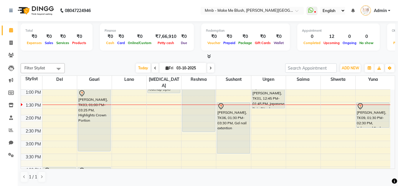
click at [209, 67] on icon at bounding box center [210, 69] width 2 height 4
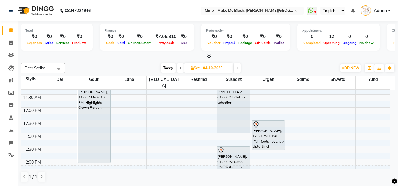
scroll to position [69, 0]
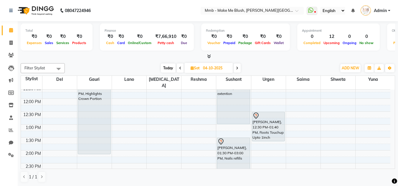
click at [236, 69] on icon at bounding box center [237, 69] width 2 height 4
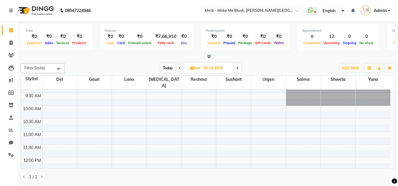
scroll to position [0, 0]
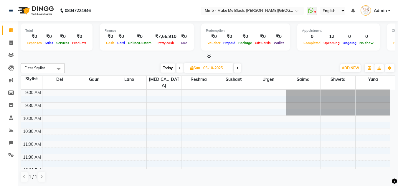
click at [163, 69] on span "Today" at bounding box center [167, 68] width 15 height 9
type input "03-10-2025"
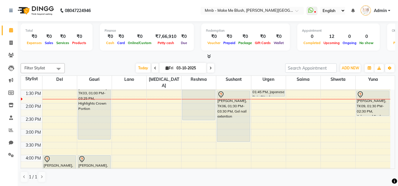
scroll to position [127, 0]
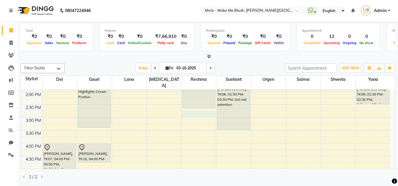
click at [193, 108] on div "9:00 AM 9:30 AM 10:00 AM 10:30 AM 11:00 AM 11:30 AM 12:00 PM 12:30 PM 1:00 PM 1…" at bounding box center [205, 117] width 369 height 310
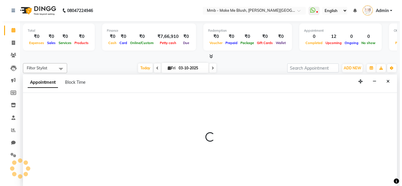
scroll to position [0, 0]
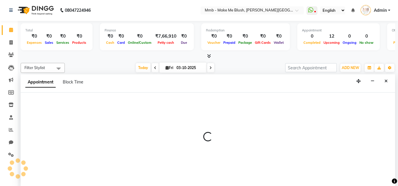
select select "18873"
select select "885"
select select "tentative"
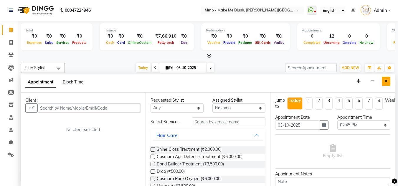
click at [383, 80] on button "Close" at bounding box center [385, 81] width 9 height 9
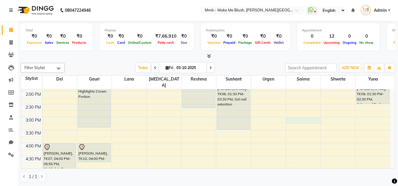
click at [288, 114] on div "9:00 AM 9:30 AM 10:00 AM 10:30 AM 11:00 AM 11:30 AM 12:00 PM 12:30 PM 1:00 PM 1…" at bounding box center [205, 117] width 369 height 310
select select "74536"
select select "tentative"
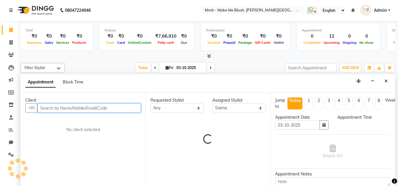
select select "900"
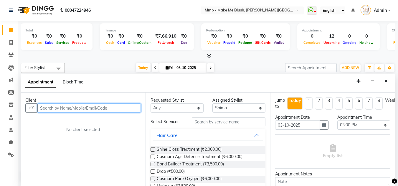
click at [126, 109] on input "text" at bounding box center [88, 108] width 103 height 9
type input "9890241130"
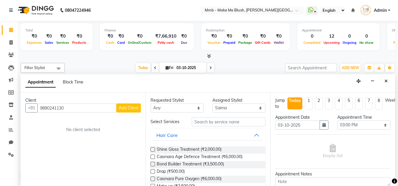
click at [129, 106] on span "Add Client" at bounding box center [129, 107] width 20 height 5
select select "22"
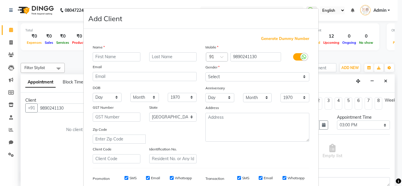
click at [125, 55] on input "text" at bounding box center [117, 56] width 48 height 9
type input "Mark"
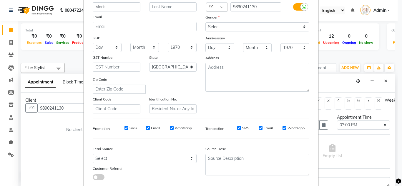
scroll to position [38, 0]
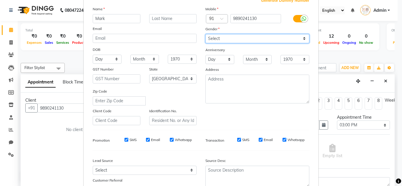
click at [303, 39] on select "Select Male Female Other Prefer Not To Say" at bounding box center [257, 38] width 104 height 9
select select "male"
click at [205, 34] on select "Select Male Female Other Prefer Not To Say" at bounding box center [257, 38] width 104 height 9
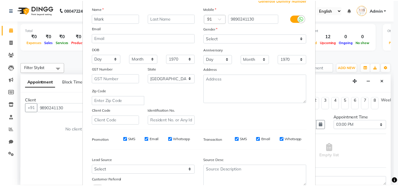
scroll to position [85, 0]
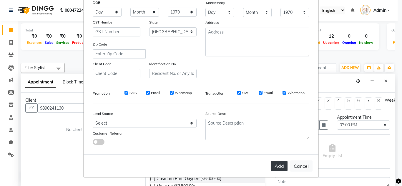
click at [279, 167] on button "Add" at bounding box center [279, 166] width 16 height 11
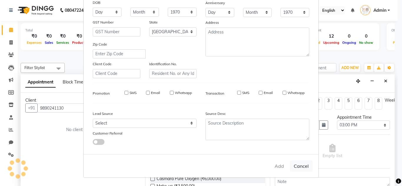
select select
select select "null"
select select
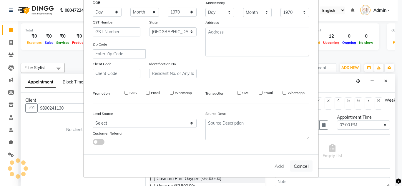
select select
checkbox input "false"
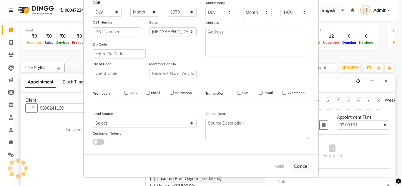
checkbox input "false"
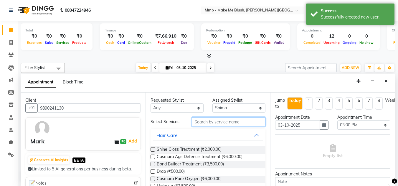
click at [210, 123] on input "text" at bounding box center [229, 121] width 74 height 9
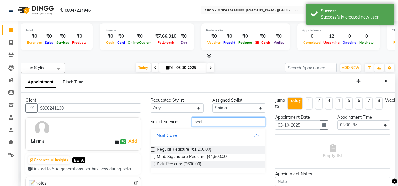
type input "pedi"
click at [153, 149] on label at bounding box center [152, 149] width 4 height 4
click at [153, 149] on input "checkbox" at bounding box center [152, 150] width 4 height 4
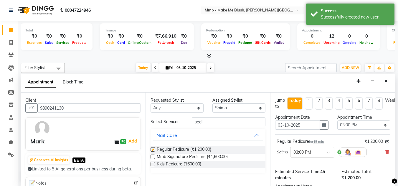
checkbox input "false"
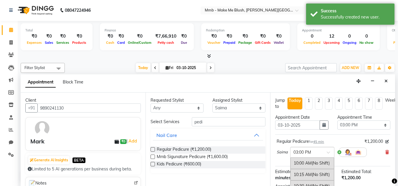
click at [330, 150] on div at bounding box center [312, 152] width 44 height 6
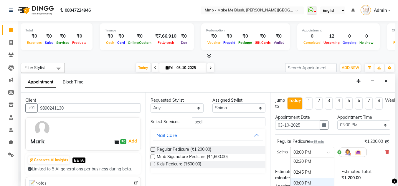
scroll to position [197, 0]
click at [319, 166] on div "02:30 PM" at bounding box center [312, 165] width 44 height 11
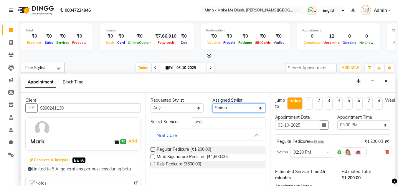
click at [260, 108] on select "Select Del Gauri Lano Nikita Reshma Saima Shweta Sushant Urgen Yuna" at bounding box center [238, 108] width 53 height 9
select select "88496"
click at [212, 104] on select "Select Del Gauri Lano Nikita Reshma Saima Shweta Sushant Urgen Yuna" at bounding box center [238, 108] width 53 height 9
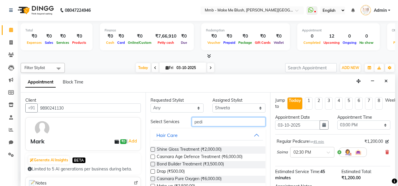
click at [204, 123] on input "pedi" at bounding box center [229, 121] width 74 height 9
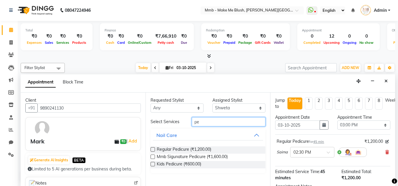
type input "p"
type input "pedi"
click at [152, 148] on label at bounding box center [152, 149] width 4 height 4
click at [152, 148] on input "checkbox" at bounding box center [152, 150] width 4 height 4
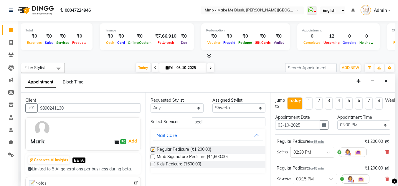
checkbox input "false"
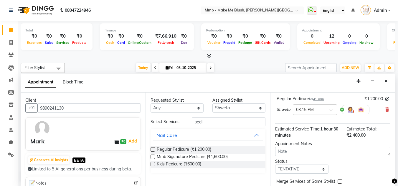
scroll to position [66, 0]
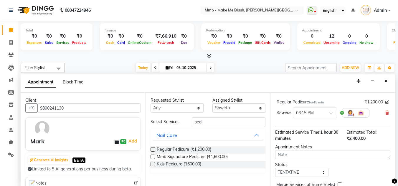
click at [332, 109] on div at bounding box center [315, 112] width 44 height 6
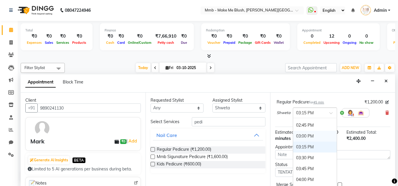
scroll to position [193, 0]
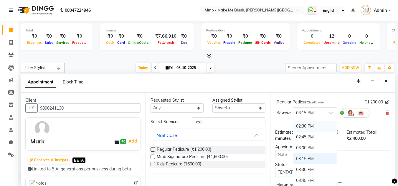
click at [321, 125] on div "02:30 PM" at bounding box center [315, 126] width 44 height 11
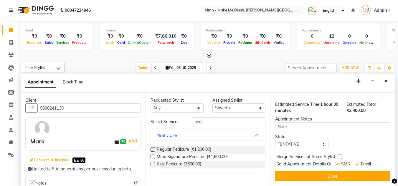
scroll to position [105, 0]
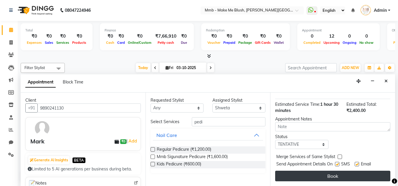
click at [349, 175] on button "Book" at bounding box center [332, 176] width 115 height 11
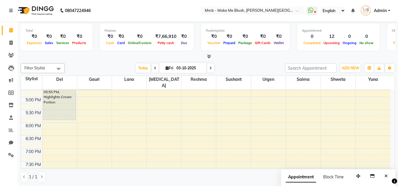
scroll to position [225, 0]
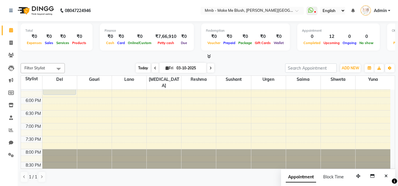
click at [141, 69] on span "Today" at bounding box center [143, 68] width 15 height 9
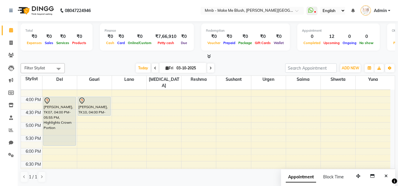
scroll to position [177, 0]
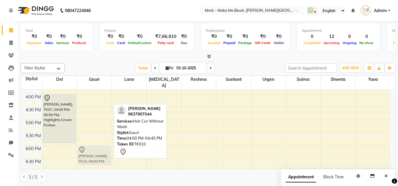
drag, startPoint x: 94, startPoint y: 95, endPoint x: 97, endPoint y: 148, distance: 52.8
click at [97, 148] on div "pradnya rajpathak, TK05, 11:00 AM-01:00 PM, Protein Treatment Short Hair Khush …" at bounding box center [94, 68] width 34 height 310
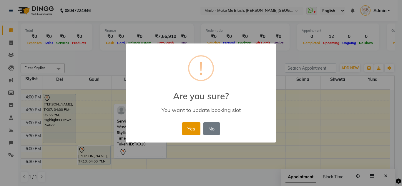
click at [191, 132] on button "Yes" at bounding box center [191, 128] width 18 height 13
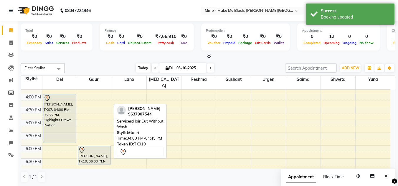
click at [138, 68] on span "Today" at bounding box center [143, 68] width 15 height 9
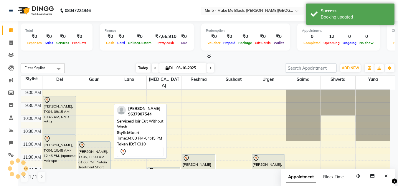
scroll to position [130, 0]
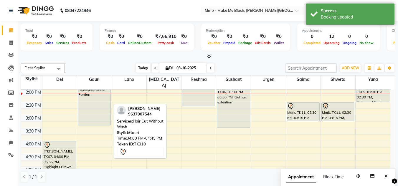
click at [141, 69] on span "Today" at bounding box center [143, 68] width 15 height 9
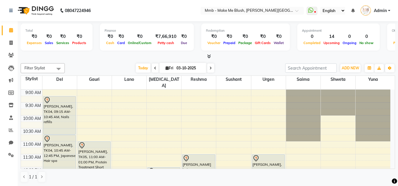
scroll to position [12, 0]
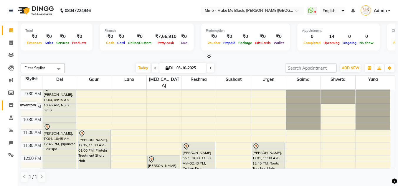
click at [10, 104] on icon at bounding box center [11, 105] width 5 height 4
select select
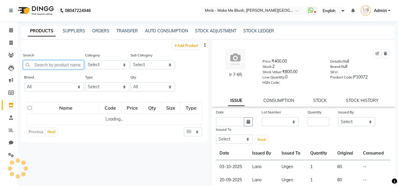
click at [67, 68] on input "text" at bounding box center [53, 64] width 61 height 9
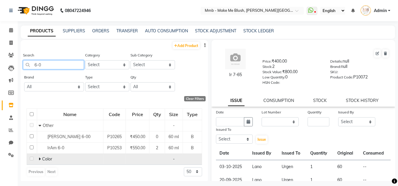
type input "6-0"
click at [45, 162] on div "Color" at bounding box center [70, 159] width 63 height 6
click at [40, 159] on span at bounding box center [41, 159] width 4 height 5
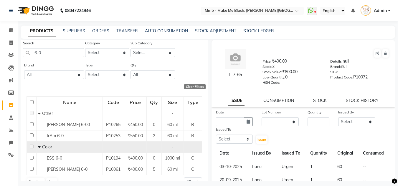
scroll to position [24, 0]
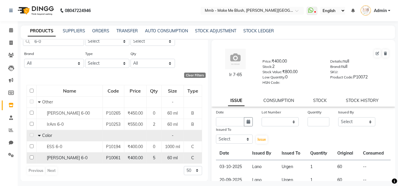
click at [31, 157] on input "checkbox" at bounding box center [32, 158] width 4 height 4
checkbox input "true"
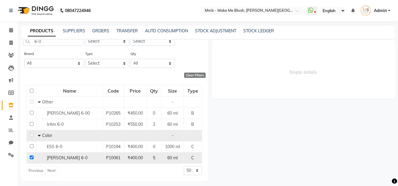
select select
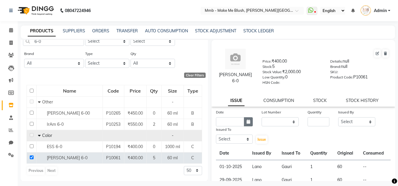
click at [249, 119] on button "button" at bounding box center [248, 121] width 9 height 9
select select "10"
select select "2025"
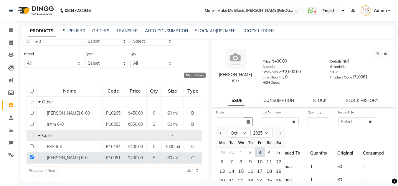
click at [259, 151] on div "3" at bounding box center [259, 152] width 9 height 9
type input "03-10-2025"
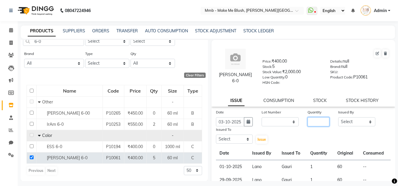
click at [318, 118] on input "number" at bounding box center [318, 121] width 22 height 9
type input "1"
click at [342, 122] on select "Select Del [PERSON_NAME][MEDICAL_DATA] Reshma [PERSON_NAME] Shweta Sushant Urge…" at bounding box center [356, 121] width 37 height 9
select select "18877"
click at [338, 117] on select "Select Del Gauri Lano Nikita Reshma Saima Shweta Sushant Urgen Yuna" at bounding box center [356, 121] width 37 height 9
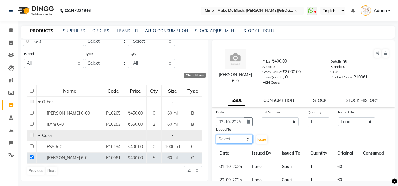
click at [230, 141] on select "Select Del Gauri Lano Nikita Reshma Saima Shweta Sushant Urgen Yuna" at bounding box center [234, 139] width 37 height 9
select select "45263"
click at [216, 135] on select "Select Del Gauri Lano Nikita Reshma Saima Shweta Sushant Urgen Yuna" at bounding box center [234, 139] width 37 height 9
click at [261, 141] on span "Issue" at bounding box center [261, 139] width 9 height 4
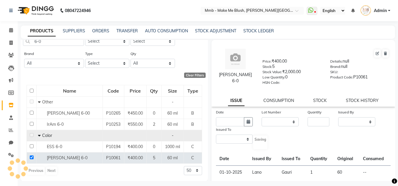
select select
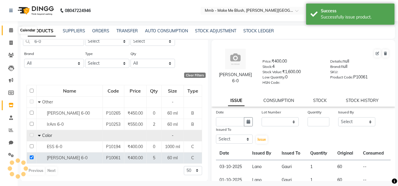
click at [12, 31] on icon at bounding box center [11, 30] width 4 height 4
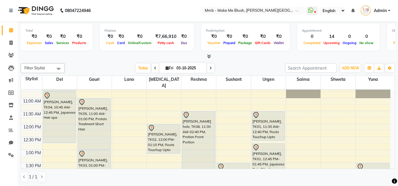
scroll to position [47, 0]
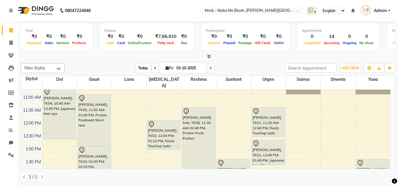
click at [137, 69] on span "Today" at bounding box center [143, 68] width 15 height 9
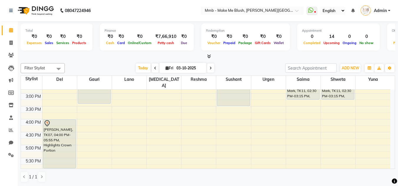
scroll to position [153, 0]
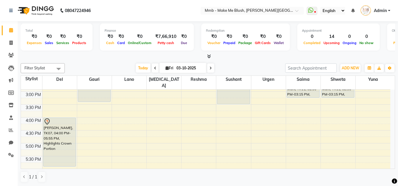
click at [391, 90] on div "9:00 AM 9:30 AM 10:00 AM 10:30 AM 11:00 AM 11:30 AM 12:00 PM 12:30 PM 1:00 PM 1…" at bounding box center [207, 129] width 373 height 79
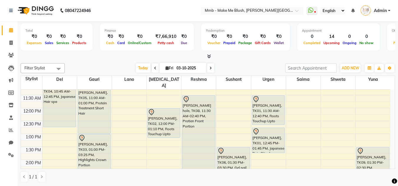
scroll to position [47, 0]
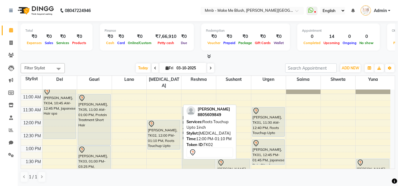
click at [172, 136] on div "Sharon, TK02, 12:00 PM-01:10 PM, Roots Touchup Upto 1inch" at bounding box center [163, 134] width 32 height 29
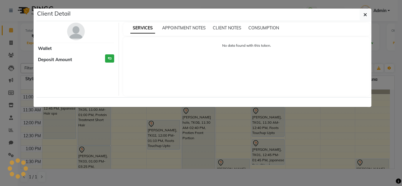
select select "7"
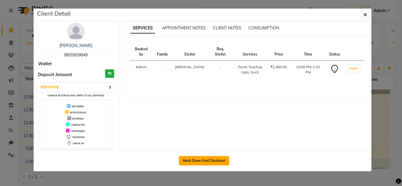
click at [196, 162] on button "Mark Done And Checkout" at bounding box center [204, 160] width 50 height 9
select select "895"
select select "service"
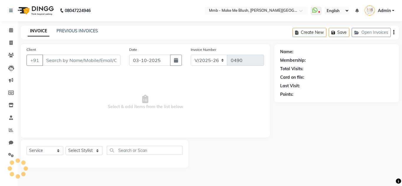
type input "8805609849"
select select "18874"
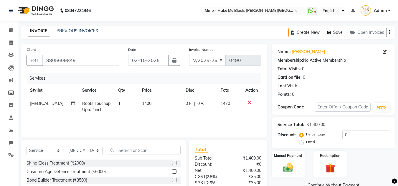
click at [248, 102] on icon at bounding box center [249, 103] width 3 height 4
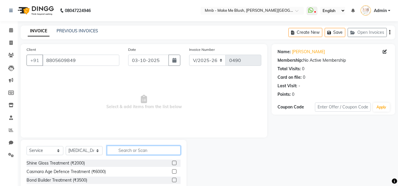
click at [138, 153] on input "text" at bounding box center [144, 150] width 74 height 9
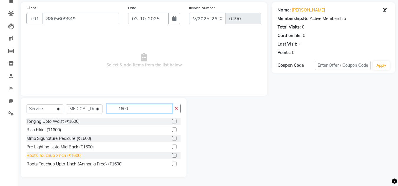
type input "1600"
click at [67, 153] on div "Roots Touchup 2inch (₹1600)" at bounding box center [53, 156] width 55 height 6
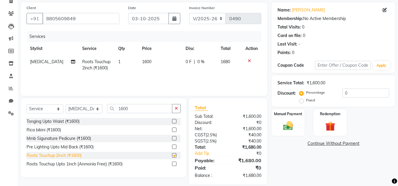
checkbox input "false"
click at [81, 110] on select "Select Stylist Del [PERSON_NAME][MEDICAL_DATA] Reshma [PERSON_NAME] Shweta Sush…" at bounding box center [84, 108] width 37 height 9
select select "45263"
click at [66, 104] on select "Select Stylist Del [PERSON_NAME][MEDICAL_DATA] Reshma [PERSON_NAME] Shweta Sush…" at bounding box center [84, 108] width 37 height 9
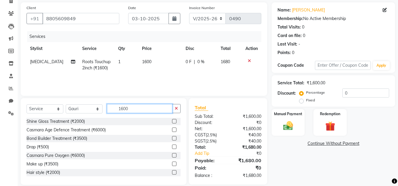
click at [132, 107] on input "1600" at bounding box center [139, 108] width 65 height 9
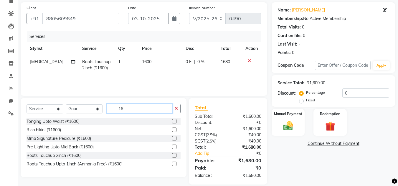
type input "1"
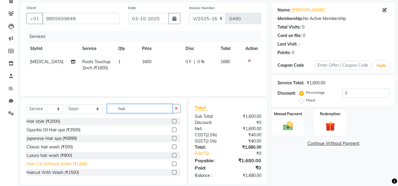
type input "hair"
click at [52, 164] on div "Hair Cut Without Wash (₹1200)" at bounding box center [56, 164] width 61 height 6
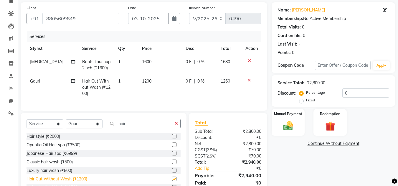
checkbox input "false"
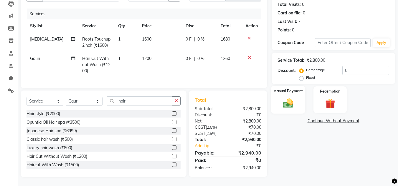
click at [298, 100] on div "Manual Payment" at bounding box center [288, 100] width 34 height 28
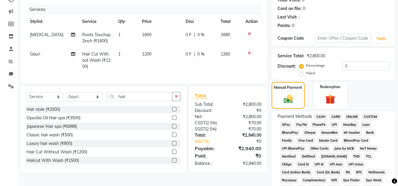
click at [288, 126] on span "GPay" at bounding box center [286, 125] width 12 height 7
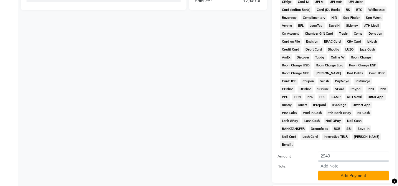
click at [357, 172] on button "Add Payment" at bounding box center [353, 176] width 71 height 9
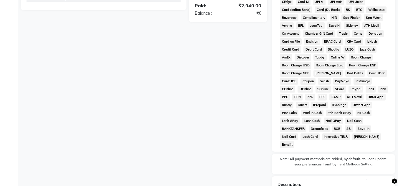
scroll to position [265, 0]
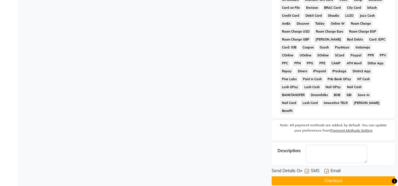
click at [354, 177] on button "Checkout" at bounding box center [332, 181] width 123 height 9
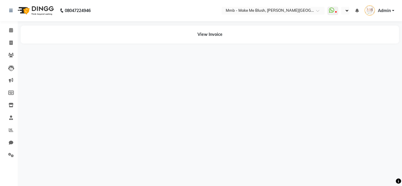
select select "en"
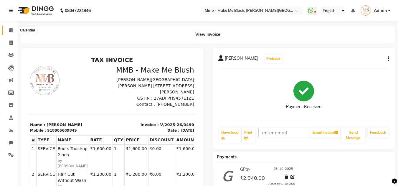
click at [9, 32] on icon at bounding box center [11, 30] width 4 height 4
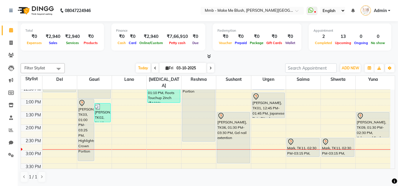
scroll to position [106, 0]
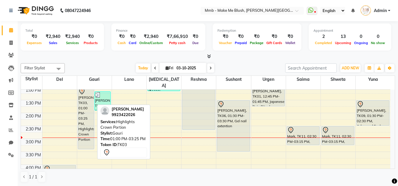
click at [84, 112] on div "[PERSON_NAME], TK03, 01:00 PM-03:25 PM, Highlights Crown Portion" at bounding box center [86, 119] width 16 height 62
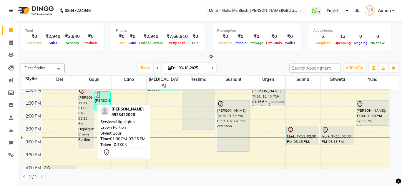
select select "7"
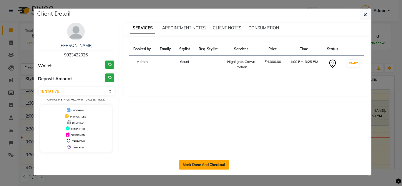
click at [207, 170] on button "Mark Done And Checkout" at bounding box center [204, 164] width 50 height 9
select select "service"
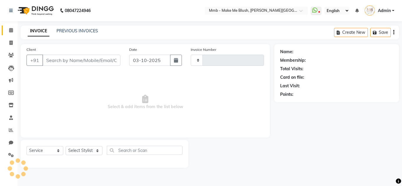
type input "0491"
select select "895"
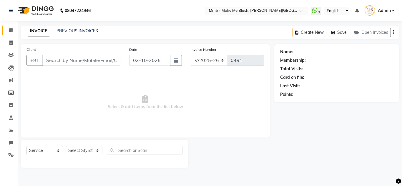
type input "9923422026"
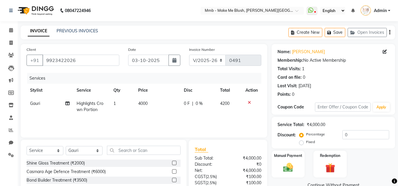
click at [250, 103] on icon at bounding box center [249, 103] width 3 height 4
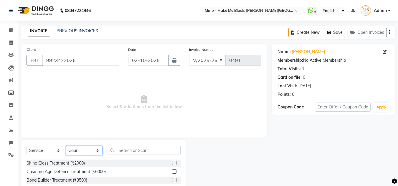
click at [87, 153] on select "Select Stylist Del [PERSON_NAME][MEDICAL_DATA] Reshma [PERSON_NAME] Shweta Sush…" at bounding box center [84, 150] width 37 height 9
select select "18882"
click at [66, 146] on select "Select Stylist Del [PERSON_NAME][MEDICAL_DATA] Reshma [PERSON_NAME] Shweta Sush…" at bounding box center [84, 150] width 37 height 9
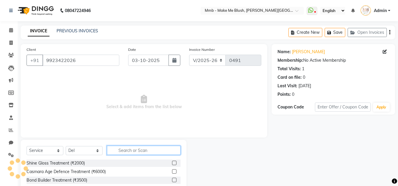
click at [123, 152] on input "text" at bounding box center [144, 150] width 74 height 9
type input "1500"
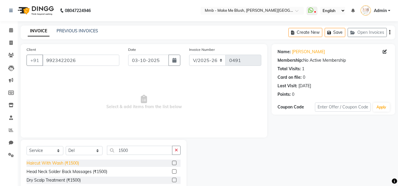
click at [72, 162] on div "Haircut With Wash (₹1500)" at bounding box center [52, 163] width 52 height 6
checkbox input "false"
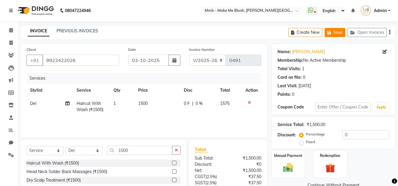
click at [331, 32] on icon "button" at bounding box center [330, 33] width 6 height 4
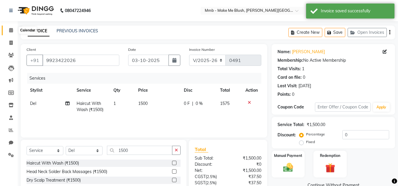
click at [10, 31] on icon at bounding box center [11, 30] width 4 height 4
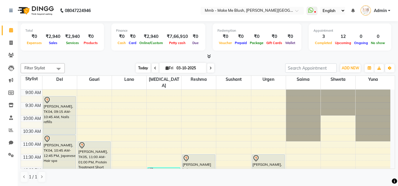
click at [138, 64] on span "Today" at bounding box center [143, 68] width 15 height 9
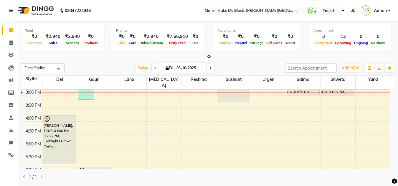
click at [395, 82] on div "Total ₹0 Expenses ₹2,940 Sales ₹2,940 Services ₹0 Products Finance ₹0 Cash ₹0 C…" at bounding box center [208, 103] width 380 height 165
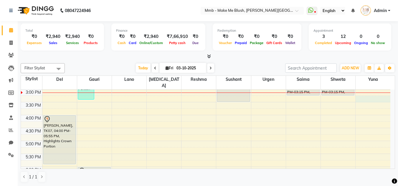
click at [386, 91] on div "9:00 AM 9:30 AM 10:00 AM 10:30 AM 11:00 AM 11:30 AM 12:00 PM 12:30 PM 1:00 PM 1…" at bounding box center [205, 89] width 369 height 310
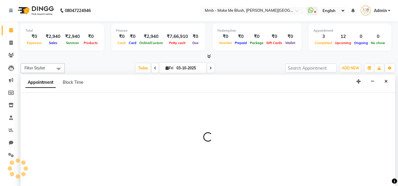
scroll to position [0, 0]
select select "67875"
select select "tentative"
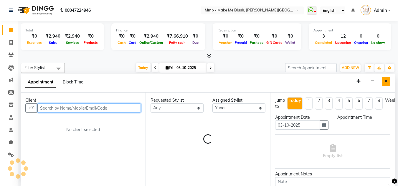
select select "915"
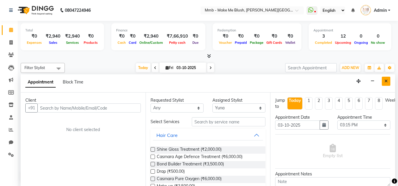
click at [382, 82] on button "Close" at bounding box center [385, 81] width 9 height 9
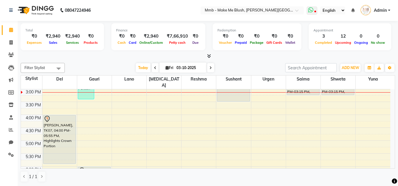
click at [313, 9] on icon at bounding box center [310, 10] width 5 height 6
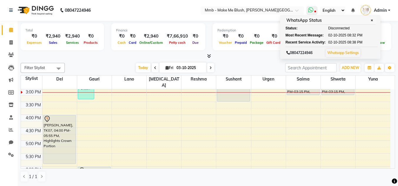
click at [372, 21] on span "✕" at bounding box center [371, 20] width 5 height 4
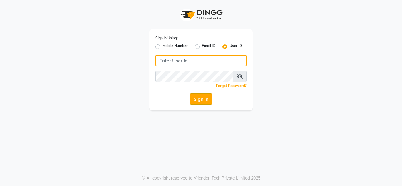
type input "mmbmakemeblush"
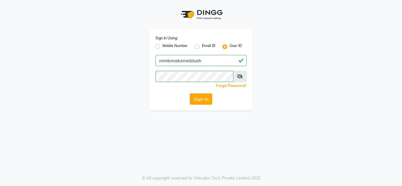
click at [193, 98] on button "Sign In" at bounding box center [201, 99] width 22 height 11
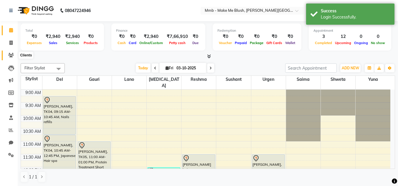
click at [12, 55] on icon at bounding box center [11, 55] width 6 height 4
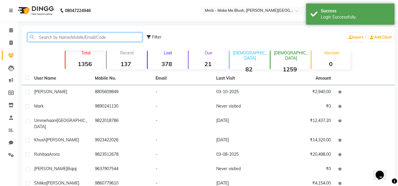
click at [55, 37] on input "text" at bounding box center [84, 37] width 115 height 9
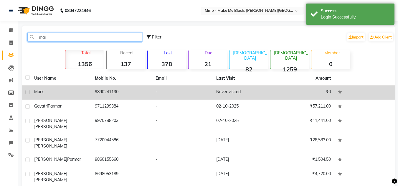
type input "mar"
click at [56, 89] on div "Mark" at bounding box center [61, 92] width 54 height 6
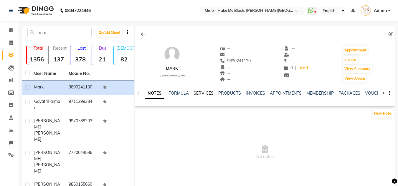
click at [201, 93] on link "SERVICES" at bounding box center [203, 93] width 20 height 5
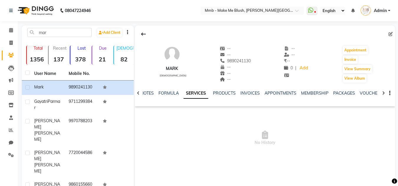
click at [197, 90] on link "SERVICES" at bounding box center [195, 93] width 25 height 11
click at [196, 90] on link "SERVICES" at bounding box center [195, 93] width 25 height 11
click at [10, 30] on icon at bounding box center [11, 30] width 4 height 4
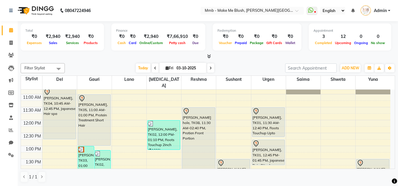
scroll to position [59, 0]
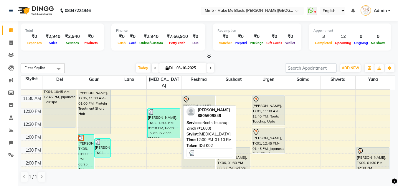
click at [164, 113] on div "[PERSON_NAME], TK02, 12:00 PM-01:10 PM, Roots Touchup 2inch (₹1600)" at bounding box center [163, 123] width 32 height 29
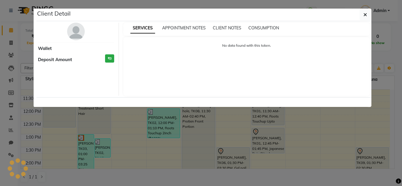
select select "3"
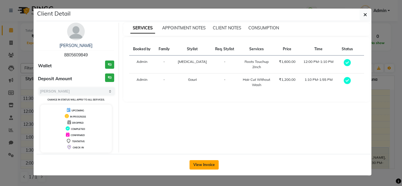
click at [204, 167] on button "View Invoice" at bounding box center [204, 164] width 29 height 9
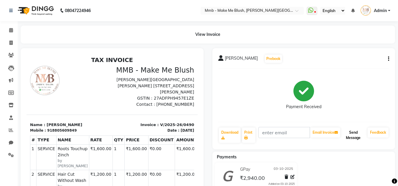
click at [351, 132] on button "Send Message" at bounding box center [353, 135] width 24 height 15
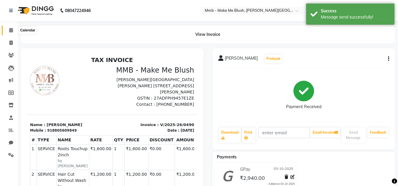
click at [10, 29] on icon at bounding box center [11, 30] width 4 height 4
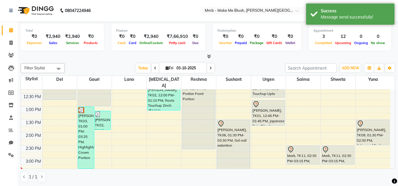
scroll to position [94, 0]
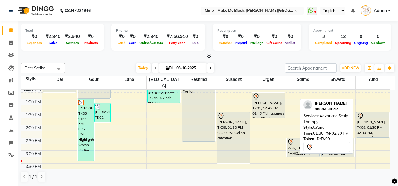
click at [367, 120] on div "[PERSON_NAME], TK09, 01:30 PM-02:30 PM, Advanced Scalp Therapy" at bounding box center [372, 124] width 33 height 25
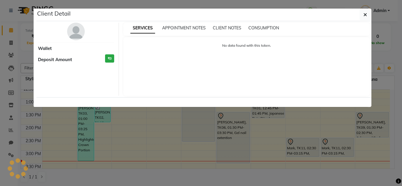
select select "7"
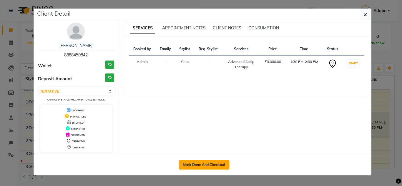
click at [210, 163] on button "Mark Done And Checkout" at bounding box center [204, 164] width 50 height 9
select select "service"
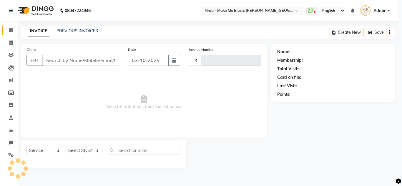
type input "0491"
select select "895"
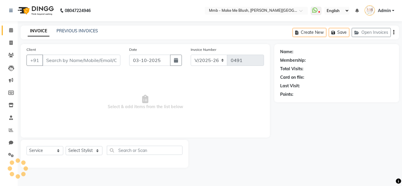
type input "8888450842"
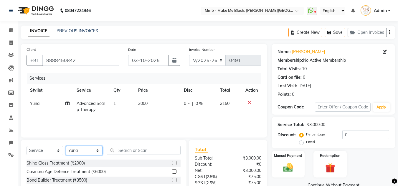
click at [82, 151] on select "Select Stylist Del [PERSON_NAME][MEDICAL_DATA] Reshma [PERSON_NAME] Shweta Sush…" at bounding box center [84, 150] width 37 height 9
select select "18874"
click at [66, 146] on select "Select Stylist Del [PERSON_NAME][MEDICAL_DATA] Reshma [PERSON_NAME] Shweta Sush…" at bounding box center [84, 150] width 37 height 9
click at [129, 156] on div "Select Service Product Membership Package Voucher Prepaid Gift Card Select Styl…" at bounding box center [103, 153] width 154 height 14
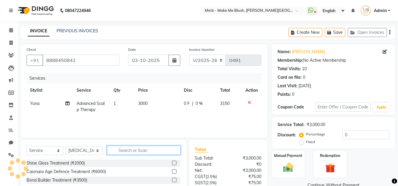
click at [131, 152] on input "text" at bounding box center [144, 150] width 74 height 9
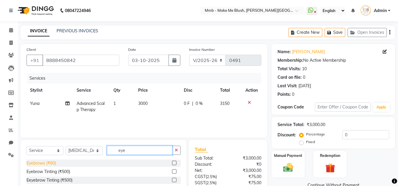
type input "eye"
click at [40, 164] on div "Eyebrows (₹60)" at bounding box center [40, 163] width 29 height 6
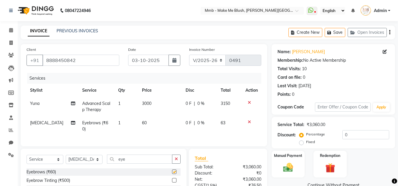
checkbox input "false"
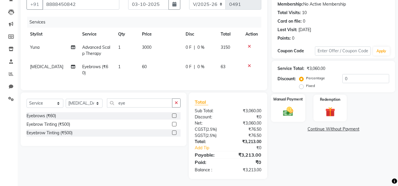
click at [296, 108] on img at bounding box center [288, 112] width 16 height 12
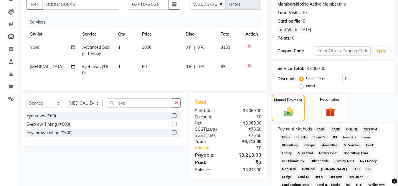
click at [285, 137] on span "GPay" at bounding box center [286, 137] width 12 height 7
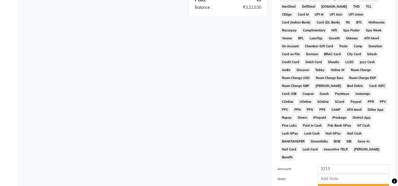
click at [371, 184] on button "Add Payment" at bounding box center [353, 188] width 71 height 9
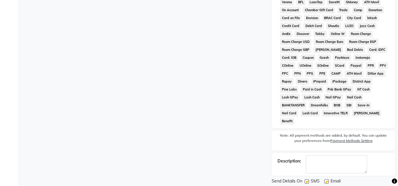
scroll to position [266, 0]
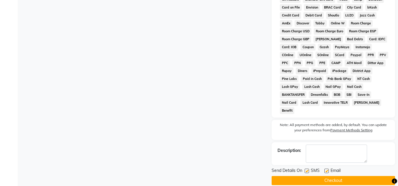
click at [368, 176] on button "Checkout" at bounding box center [332, 180] width 123 height 9
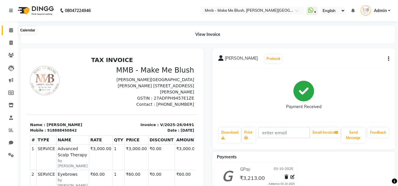
click at [10, 28] on span at bounding box center [11, 30] width 10 height 7
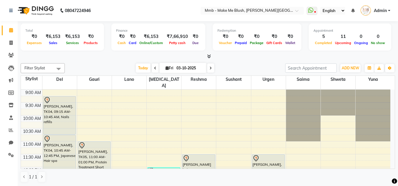
click at [210, 68] on icon at bounding box center [210, 69] width 2 height 4
type input "04-10-2025"
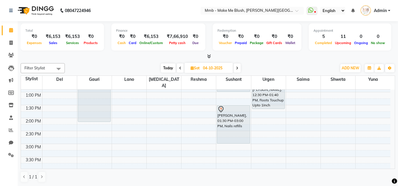
scroll to position [96, 0]
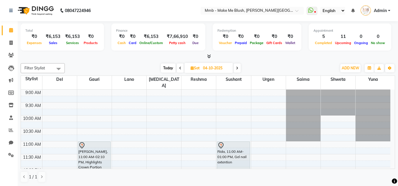
click at [170, 68] on span "Today" at bounding box center [168, 68] width 15 height 9
type input "03-10-2025"
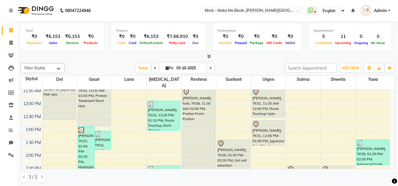
scroll to position [52, 0]
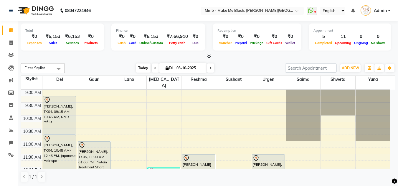
click at [139, 68] on span "Today" at bounding box center [143, 68] width 15 height 9
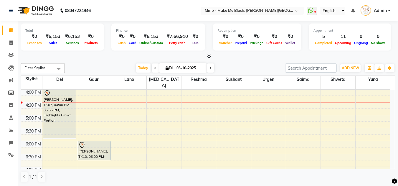
scroll to position [146, 0]
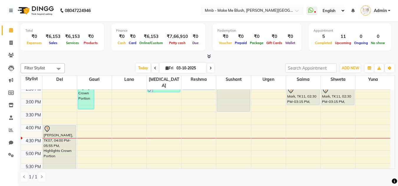
click at [165, 68] on icon at bounding box center [166, 68] width 3 height 4
select select "10"
select select "2025"
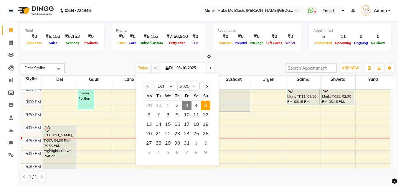
click at [209, 104] on span "5" at bounding box center [205, 105] width 9 height 9
type input "05-10-2025"
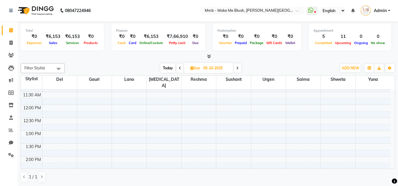
scroll to position [60, 0]
click at [273, 107] on div "9:00 AM 9:30 AM 10:00 AM 10:30 AM 11:00 AM 11:30 AM 12:00 PM 12:30 PM 1:00 PM 1…" at bounding box center [205, 185] width 369 height 310
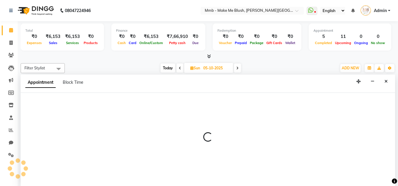
scroll to position [0, 0]
select select "35693"
select select "tentative"
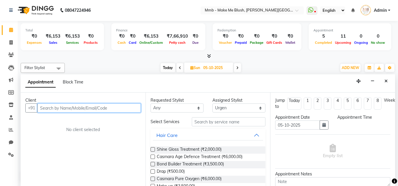
select select "720"
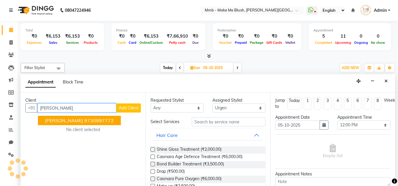
click at [109, 122] on ngb-highlight "9730897772" at bounding box center [98, 121] width 29 height 6
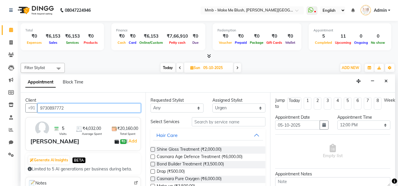
type input "9730897772"
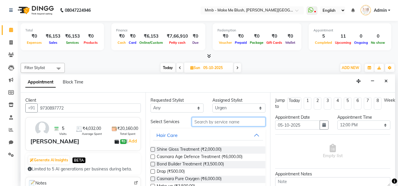
click at [217, 121] on input "text" at bounding box center [229, 121] width 74 height 9
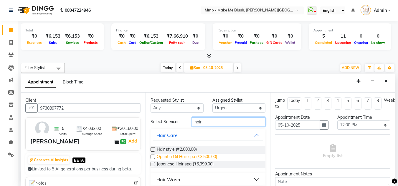
type input "hair"
click at [182, 157] on span "Opuntia Oil Hair spa (₹3,500.00)" at bounding box center [187, 157] width 60 height 7
checkbox input "false"
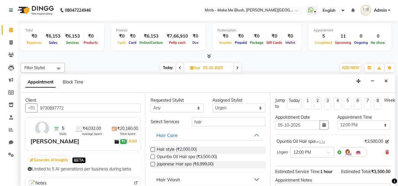
click at [390, 168] on div "Jump to Today 1 2 3 4 5 6 7 8 Weeks Appointment Date 05-10-2025 Appointment Tim…" at bounding box center [332, 140] width 125 height 94
drag, startPoint x: 390, startPoint y: 168, endPoint x: 393, endPoint y: 172, distance: 5.0
click at [393, 172] on div "Jump to Today 1 2 3 4 5 6 7 8 Weeks Appointment Date 05-10-2025 Appointment Tim…" at bounding box center [332, 140] width 125 height 94
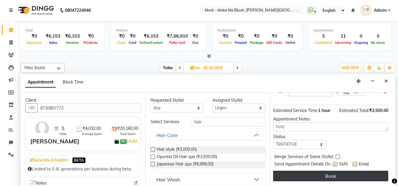
click at [360, 174] on button "Book" at bounding box center [330, 176] width 115 height 11
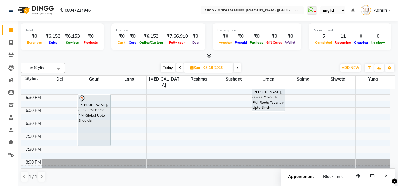
scroll to position [215, 0]
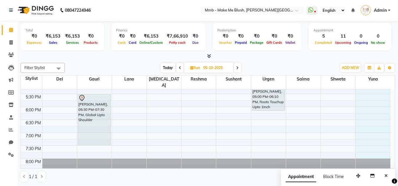
drag, startPoint x: 359, startPoint y: 107, endPoint x: 380, endPoint y: 151, distance: 48.2
click at [380, 151] on div "9:00 AM 9:30 AM 10:00 AM 10:30 AM 11:00 AM 11:30 AM 12:00 PM 12:30 PM 1:00 PM 1…" at bounding box center [205, 29] width 369 height 310
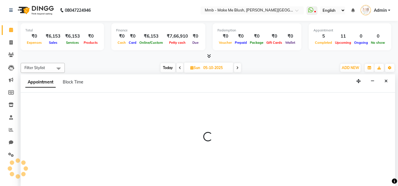
select select "67875"
select select "840"
select select "tentative"
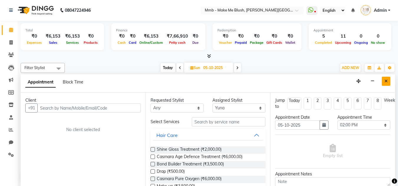
click at [387, 85] on button "Close" at bounding box center [385, 81] width 9 height 9
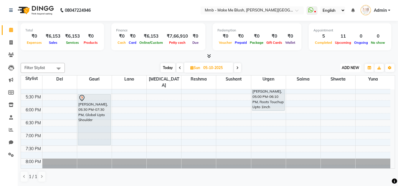
click at [349, 69] on span "ADD NEW" at bounding box center [349, 68] width 17 height 4
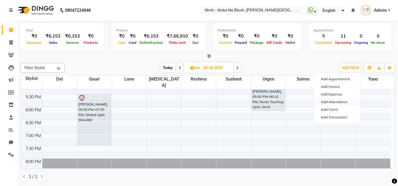
click at [328, 103] on link "Add Attendance" at bounding box center [336, 102] width 46 height 8
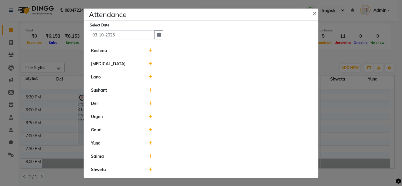
click at [148, 145] on icon at bounding box center [150, 143] width 4 height 4
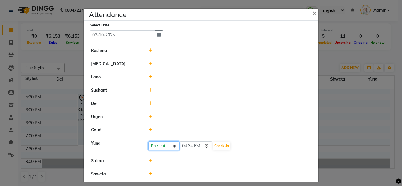
click at [170, 147] on select "Present Absent Late Half Day Weekly Off" at bounding box center [163, 146] width 31 height 9
select select "H"
click at [148, 142] on select "Present Absent Late Half Day Weekly Off" at bounding box center [163, 146] width 31 height 9
click at [187, 147] on input "16:34" at bounding box center [196, 146] width 33 height 9
click at [197, 146] on input "16:34" at bounding box center [196, 146] width 33 height 9
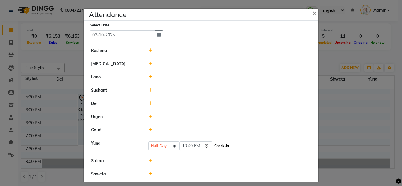
type input "22:40"
click at [213, 144] on button "Check-In" at bounding box center [222, 146] width 18 height 8
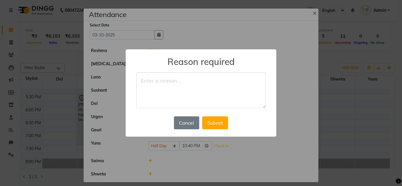
click at [171, 88] on textarea at bounding box center [200, 90] width 129 height 36
type textarea "church"
click at [219, 124] on button "Submit" at bounding box center [215, 123] width 26 height 13
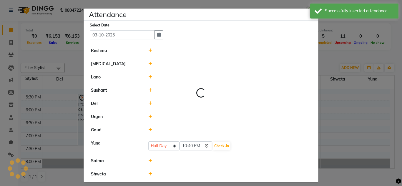
select select "H"
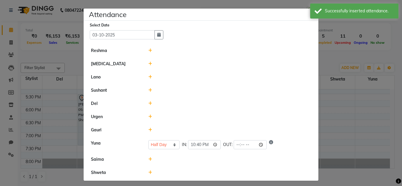
click at [393, 74] on ngb-modal-window "Attendance × Select Date 03-10-2025 Reshma Nikita Lano Sushant Del Urgen Gauri …" at bounding box center [201, 93] width 402 height 186
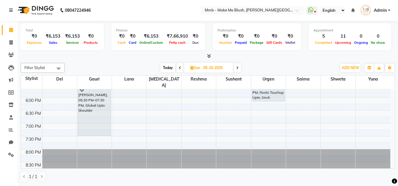
scroll to position [225, 0]
click at [163, 67] on span "Today" at bounding box center [167, 67] width 15 height 9
type input "03-10-2025"
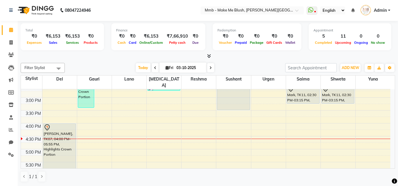
scroll to position [134, 0]
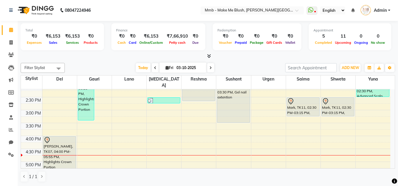
click at [395, 85] on div "Total ₹0 Expenses ₹6,153 Sales ₹6,153 Services ₹0 Products Finance ₹0 Cash ₹0 C…" at bounding box center [208, 103] width 380 height 165
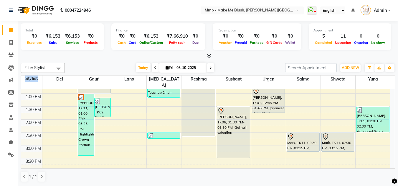
scroll to position [87, 0]
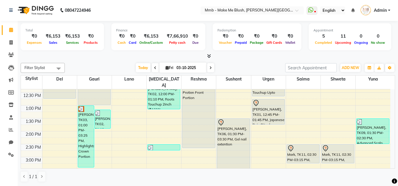
click at [395, 86] on div "Total ₹0 Expenses ₹6,153 Sales ₹6,153 Services ₹0 Products Finance ₹0 Cash ₹0 C…" at bounding box center [208, 103] width 380 height 165
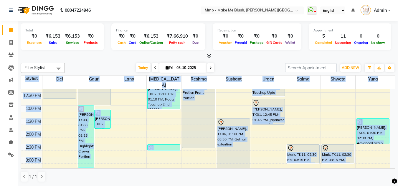
click at [395, 86] on div "Total ₹0 Expenses ₹6,153 Sales ₹6,153 Services ₹0 Products Finance ₹0 Cash ₹0 C…" at bounding box center [208, 103] width 380 height 165
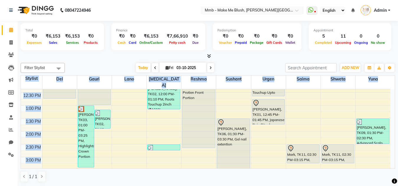
drag, startPoint x: 395, startPoint y: 86, endPoint x: 391, endPoint y: 86, distance: 3.8
click at [391, 86] on div "Total ₹0 Expenses ₹6,153 Sales ₹6,153 Services ₹0 Products Finance ₹0 Cash ₹0 C…" at bounding box center [208, 103] width 380 height 165
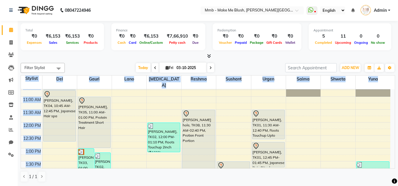
scroll to position [40, 0]
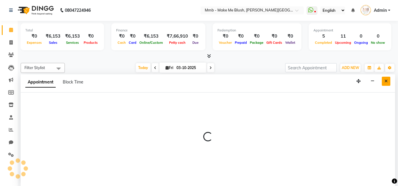
select select "88496"
select select "720"
select select "tentative"
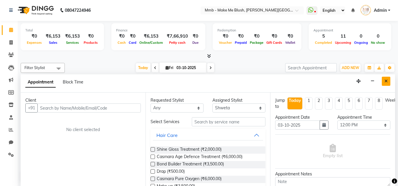
click at [386, 82] on icon "Close" at bounding box center [385, 81] width 3 height 4
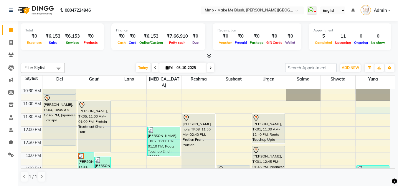
select select "67875"
select select "tentative"
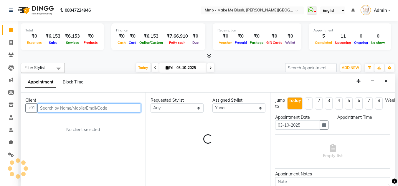
select select "675"
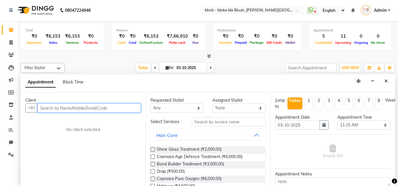
click at [106, 109] on input "text" at bounding box center [88, 108] width 103 height 9
click at [101, 109] on input "text" at bounding box center [88, 108] width 103 height 9
type input "b"
type input "s"
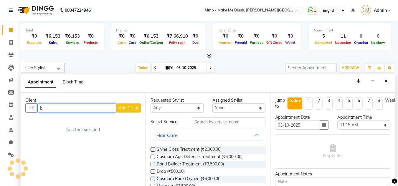
type input "b"
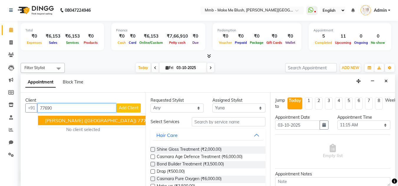
click at [61, 121] on span "rita (nz)" at bounding box center [90, 121] width 91 height 6
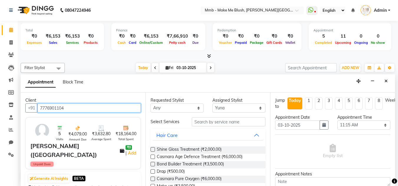
type input "7776901104"
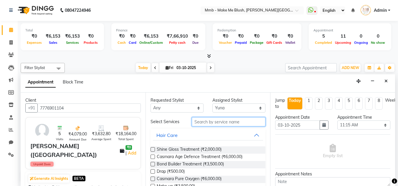
click at [207, 121] on input "text" at bounding box center [229, 121] width 74 height 9
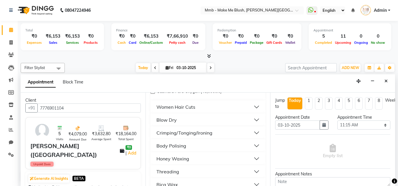
scroll to position [71, 0]
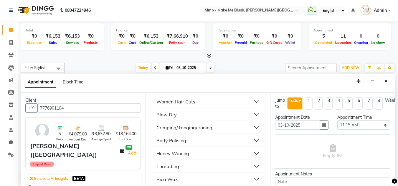
type input "60"
click at [173, 168] on div "Threading" at bounding box center [167, 166] width 23 height 7
click at [165, 180] on span "Chin (₹60.00)" at bounding box center [169, 181] width 25 height 7
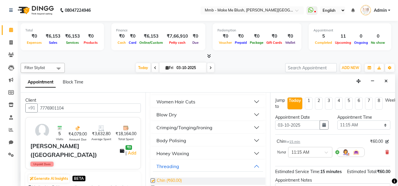
checkbox input "false"
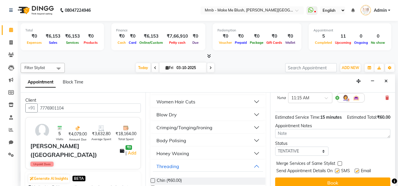
scroll to position [72, 0]
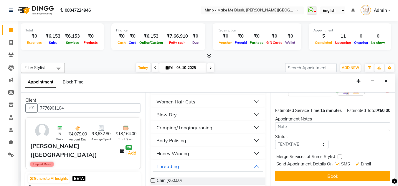
click at [357, 162] on label at bounding box center [356, 164] width 4 height 4
click at [357, 163] on input "checkbox" at bounding box center [356, 165] width 4 height 4
checkbox input "false"
click at [337, 162] on label at bounding box center [337, 164] width 4 height 4
click at [337, 163] on input "checkbox" at bounding box center [337, 165] width 4 height 4
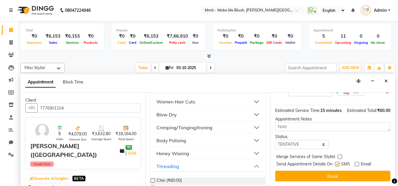
checkbox input "false"
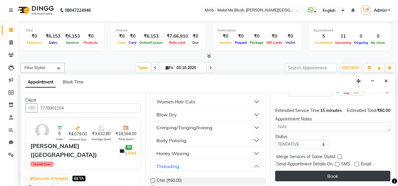
click at [333, 171] on button "Book" at bounding box center [332, 176] width 115 height 11
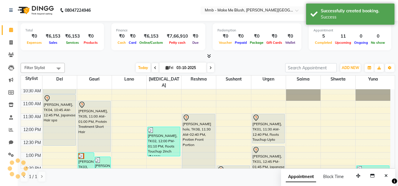
scroll to position [0, 0]
click at [333, 171] on div "Appointment Block Time" at bounding box center [338, 179] width 114 height 18
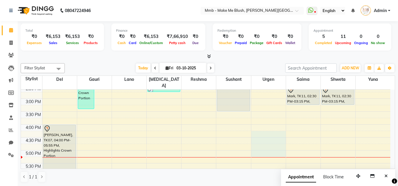
scroll to position [148, 0]
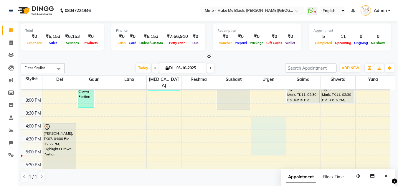
drag, startPoint x: 282, startPoint y: 148, endPoint x: 202, endPoint y: 107, distance: 89.9
click at [202, 107] on tbody "9:00 AM 9:30 AM 10:00 AM 10:30 AM 11:00 AM 11:30 AM 12:00 PM 12:30 PM 1:00 PM 1…" at bounding box center [205, 97] width 369 height 310
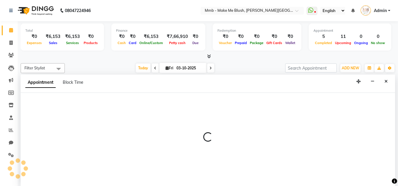
scroll to position [0, 0]
select select "35693"
select select "930"
select select "tentative"
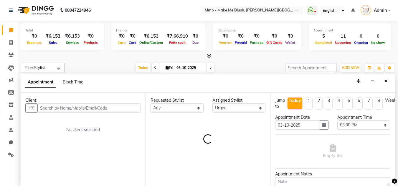
click at [211, 67] on icon at bounding box center [210, 68] width 2 height 4
type input "04-10-2025"
select select "930"
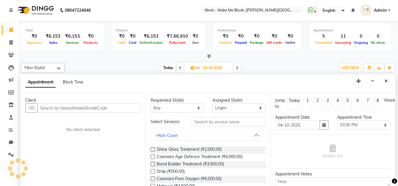
scroll to position [207, 0]
click at [11, 51] on link "Clients" at bounding box center [9, 55] width 14 height 10
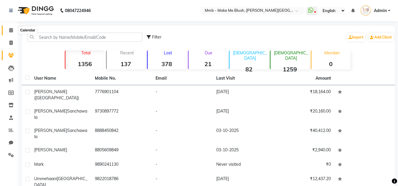
click at [11, 29] on icon at bounding box center [11, 30] width 4 height 4
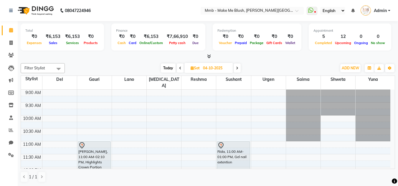
click at [189, 68] on span "Sat" at bounding box center [195, 68] width 12 height 4
select select "10"
select select "2025"
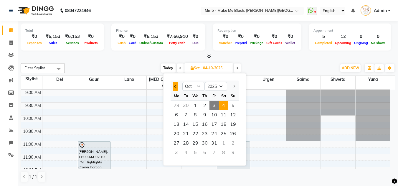
click at [175, 84] on button "Previous month" at bounding box center [175, 86] width 5 height 9
select select "9"
click at [131, 96] on td at bounding box center [216, 99] width 348 height 6
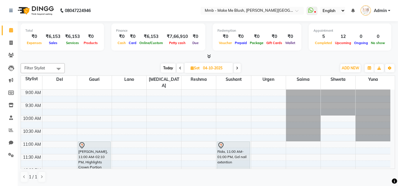
click at [170, 67] on span "Today" at bounding box center [168, 68] width 15 height 9
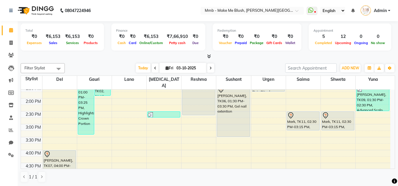
scroll to position [97, 0]
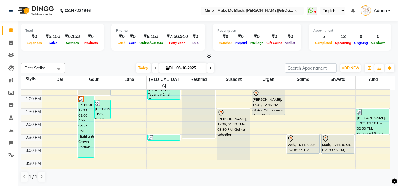
click at [212, 68] on span at bounding box center [210, 68] width 7 height 9
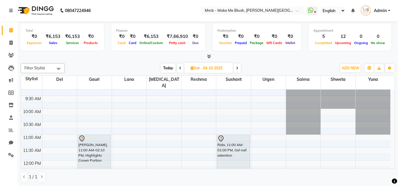
scroll to position [0, 0]
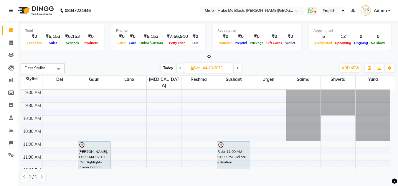
click at [239, 67] on span at bounding box center [236, 68] width 7 height 9
type input "05-10-2025"
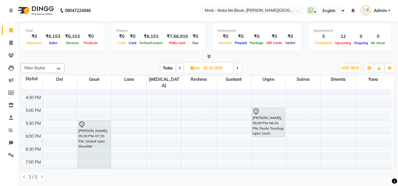
scroll to position [190, 0]
click at [13, 43] on span at bounding box center [11, 43] width 10 height 7
select select "service"
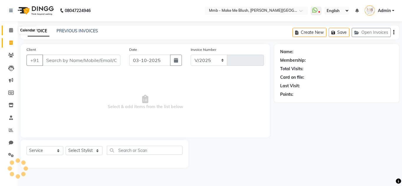
select select "895"
type input "0492"
click at [11, 31] on icon at bounding box center [11, 30] width 4 height 4
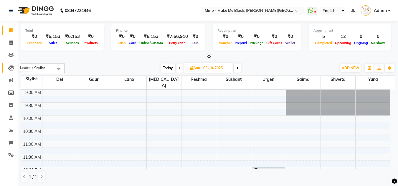
click at [12, 66] on icon at bounding box center [11, 68] width 6 height 6
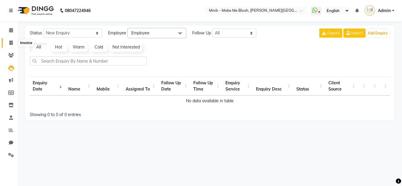
click at [10, 45] on span at bounding box center [11, 43] width 10 height 7
select select "service"
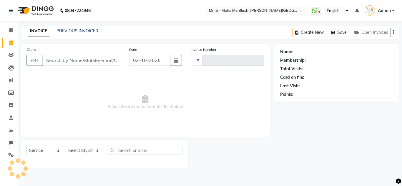
type input "0492"
select select "895"
click at [11, 31] on icon at bounding box center [11, 30] width 4 height 4
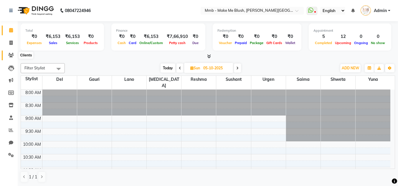
click at [14, 55] on span at bounding box center [11, 55] width 10 height 7
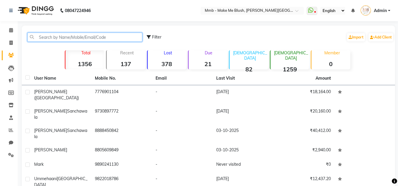
click at [37, 40] on input "text" at bounding box center [84, 37] width 115 height 9
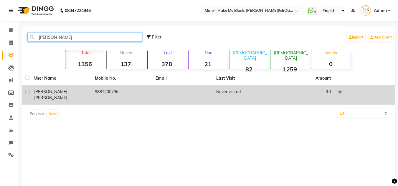
type input "jumana"
click at [101, 95] on td "9881400736" at bounding box center [121, 94] width 61 height 19
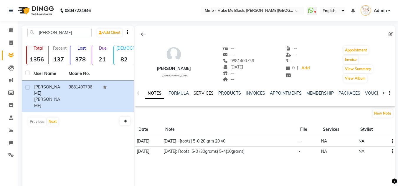
click at [198, 94] on link "SERVICES" at bounding box center [203, 93] width 20 height 5
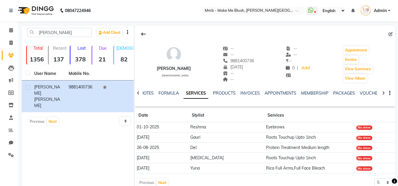
click at [198, 94] on link "SERVICES" at bounding box center [195, 93] width 25 height 11
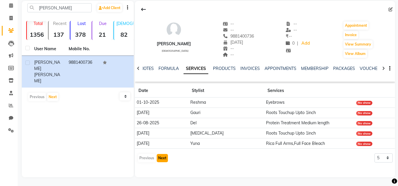
click at [161, 157] on button "Next" at bounding box center [162, 158] width 11 height 8
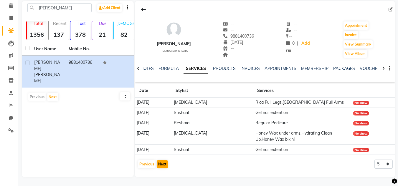
click at [161, 157] on app-client-history "Date Stylist Services 22-05-2025 Nikita Rica Full Legs,Rica Full Arms No show 2…" at bounding box center [265, 126] width 260 height 85
click at [146, 165] on button "Previous" at bounding box center [147, 164] width 18 height 8
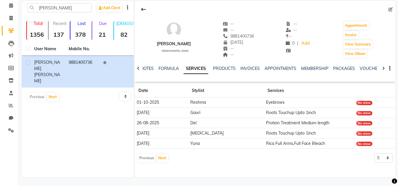
click at [146, 165] on div "Jumana Hakimi female -- -- 9881400736 10-02-1982 -- -- -- -- ₹ -- 0 | Add Appoi…" at bounding box center [265, 83] width 260 height 165
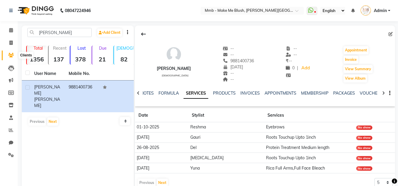
click at [10, 54] on icon at bounding box center [11, 55] width 6 height 4
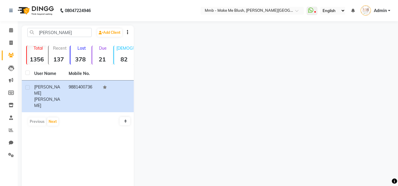
click at [10, 54] on icon at bounding box center [11, 55] width 6 height 4
click at [12, 42] on icon at bounding box center [10, 43] width 3 height 4
select select "service"
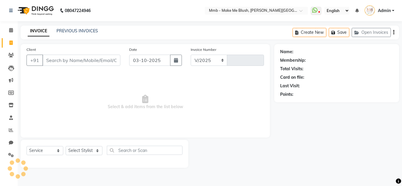
select select "895"
type input "0492"
click at [11, 31] on icon at bounding box center [11, 30] width 4 height 4
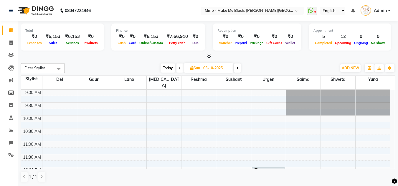
scroll to position [0, 0]
click at [237, 68] on icon at bounding box center [237, 68] width 2 height 4
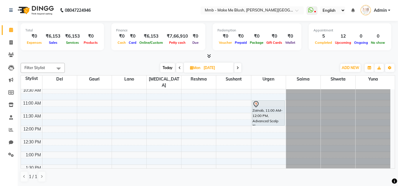
scroll to position [63, 0]
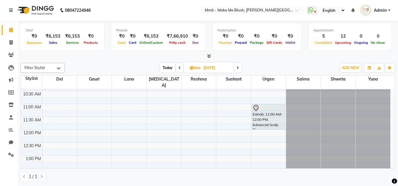
click at [166, 64] on span "Today" at bounding box center [167, 67] width 15 height 9
type input "03-10-2025"
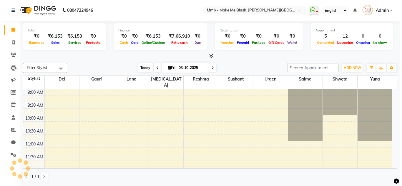
scroll to position [207, 0]
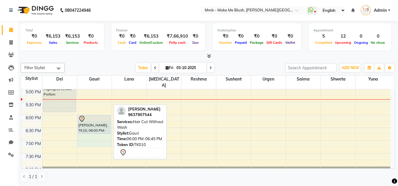
drag, startPoint x: 100, startPoint y: 137, endPoint x: 95, endPoint y: 121, distance: 16.0
click at [95, 121] on div "9:00 AM 9:30 AM 10:00 AM 10:30 AM 11:00 AM 11:30 AM 12:00 PM 12:30 PM 1:00 PM 1…" at bounding box center [205, 37] width 369 height 310
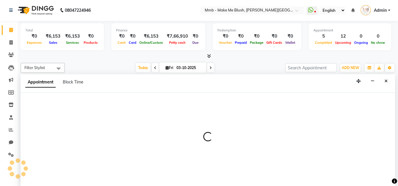
select select "45263"
select select "tentative"
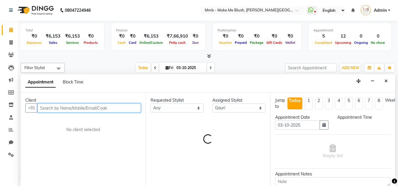
select select "1095"
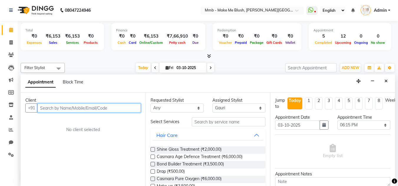
click at [101, 112] on input "text" at bounding box center [88, 108] width 103 height 9
type input "m"
type input "8699586123"
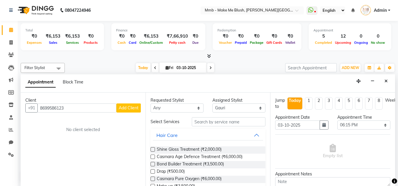
click at [132, 112] on button "Add Client" at bounding box center [128, 108] width 24 height 9
select select "22"
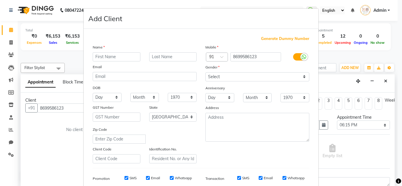
click at [128, 59] on input "text" at bounding box center [117, 56] width 48 height 9
type input "Surbhi"
click at [166, 61] on input "text" at bounding box center [173, 56] width 48 height 9
type input "Mahajan"
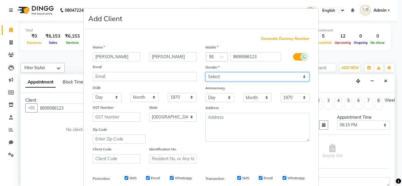
click at [224, 77] on select "Select Male Female Other Prefer Not To Say" at bounding box center [257, 76] width 104 height 9
select select "female"
click at [205, 72] on select "Select Male Female Other Prefer Not To Say" at bounding box center [257, 76] width 104 height 9
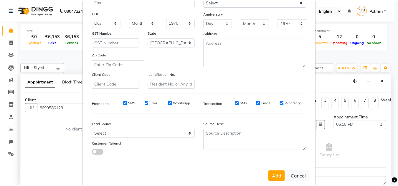
scroll to position [85, 0]
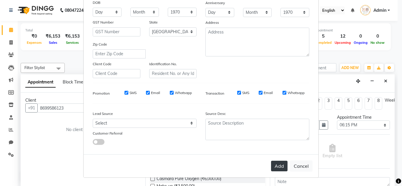
click at [273, 168] on button "Add" at bounding box center [279, 166] width 16 height 11
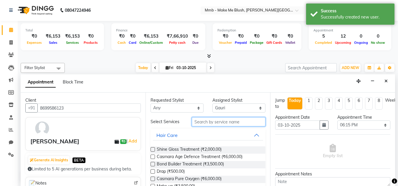
click at [216, 122] on input "text" at bounding box center [229, 121] width 74 height 9
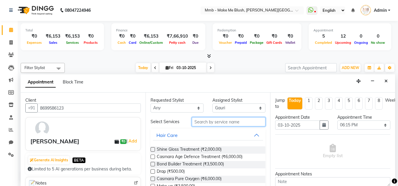
click at [216, 122] on input "text" at bounding box center [229, 121] width 74 height 9
click at [387, 84] on button "Close" at bounding box center [385, 81] width 9 height 9
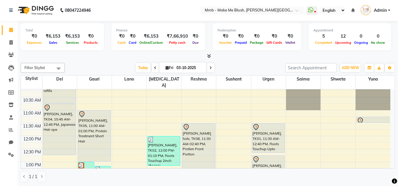
scroll to position [0, 0]
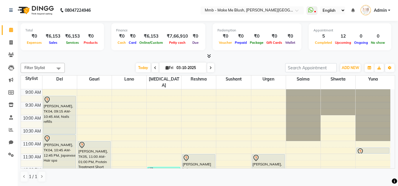
click at [212, 65] on span at bounding box center [210, 67] width 7 height 9
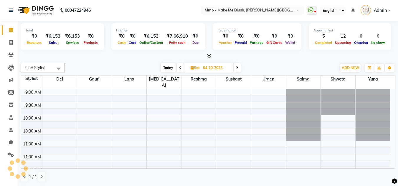
scroll to position [207, 0]
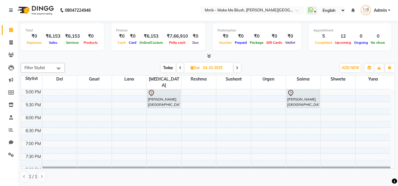
click at [170, 66] on span "Today" at bounding box center [168, 67] width 15 height 9
type input "03-10-2025"
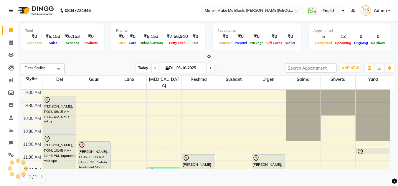
scroll to position [207, 0]
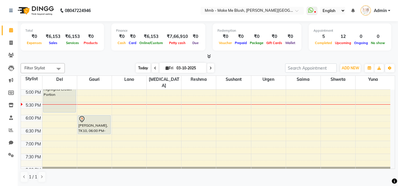
click at [141, 66] on span "Today" at bounding box center [143, 68] width 15 height 9
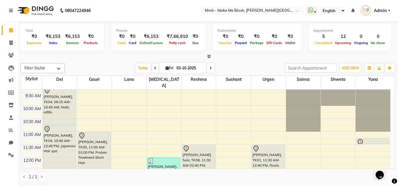
scroll to position [0, 0]
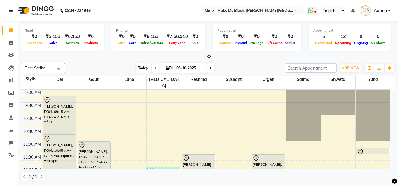
click at [142, 66] on span "Today" at bounding box center [143, 68] width 15 height 9
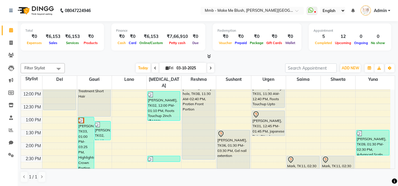
scroll to position [72, 0]
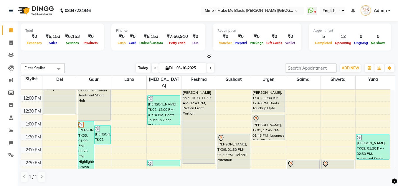
click at [139, 70] on span "Today" at bounding box center [143, 68] width 15 height 9
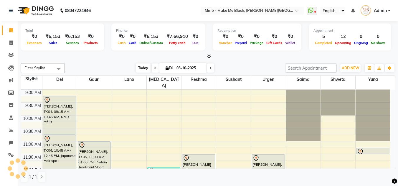
scroll to position [207, 0]
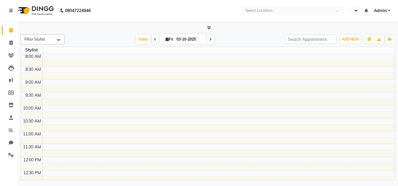
select select "en"
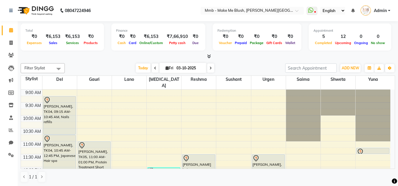
click at [164, 66] on span "Fri" at bounding box center [169, 68] width 11 height 4
select select "10"
select select "2025"
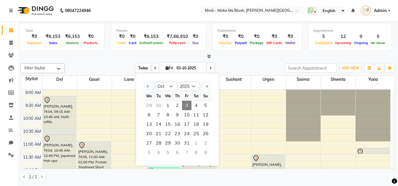
click at [140, 64] on span "Today" at bounding box center [143, 68] width 15 height 9
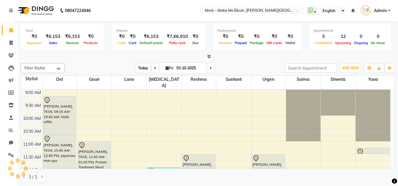
scroll to position [207, 0]
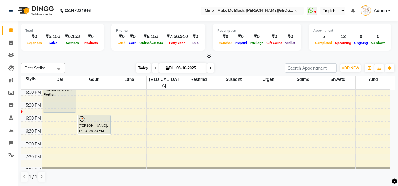
click at [143, 67] on span "Today" at bounding box center [143, 68] width 15 height 9
click at [140, 67] on span "Today" at bounding box center [143, 68] width 15 height 9
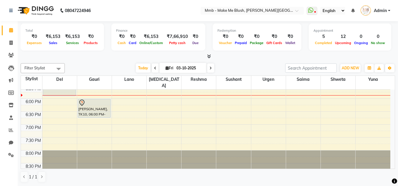
scroll to position [225, 0]
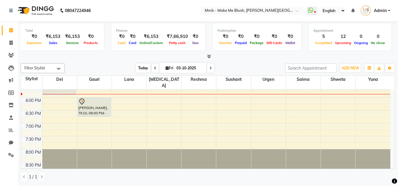
click at [139, 68] on span "Today" at bounding box center [143, 68] width 15 height 9
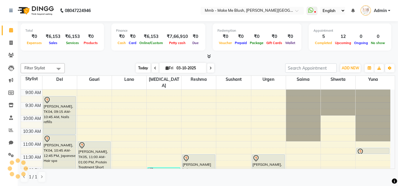
scroll to position [207, 0]
